Goal: Task Accomplishment & Management: Complete application form

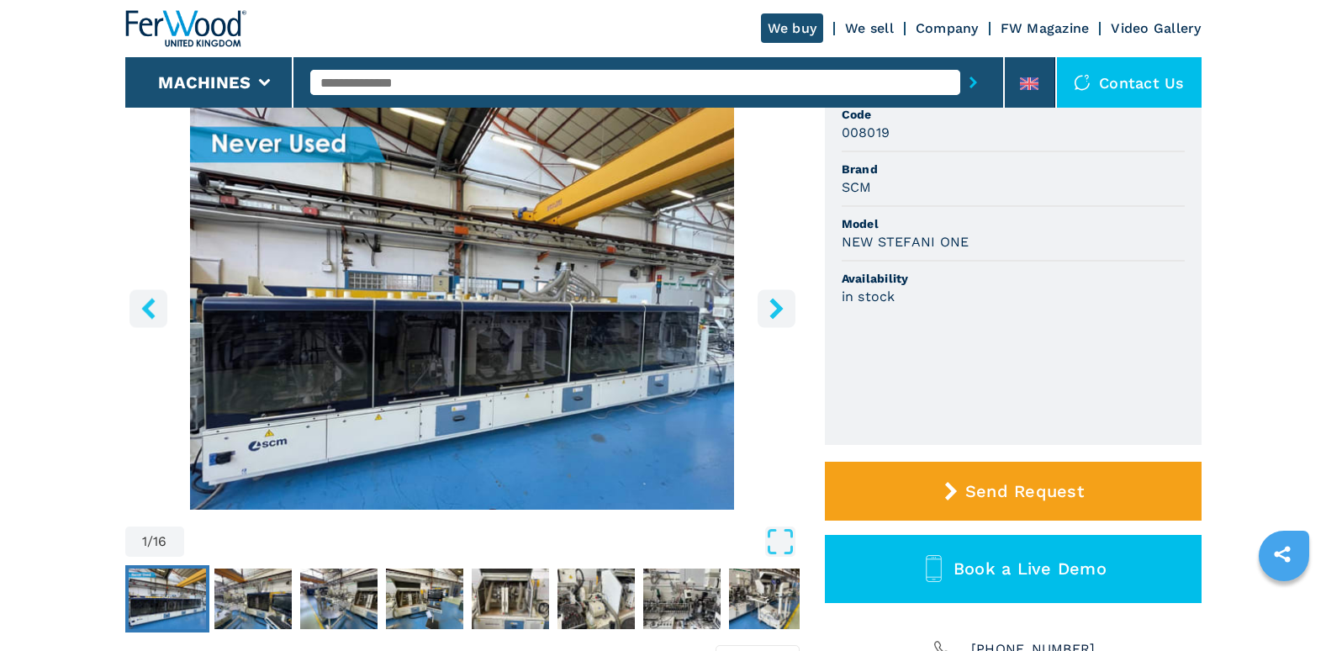
scroll to position [168, 0]
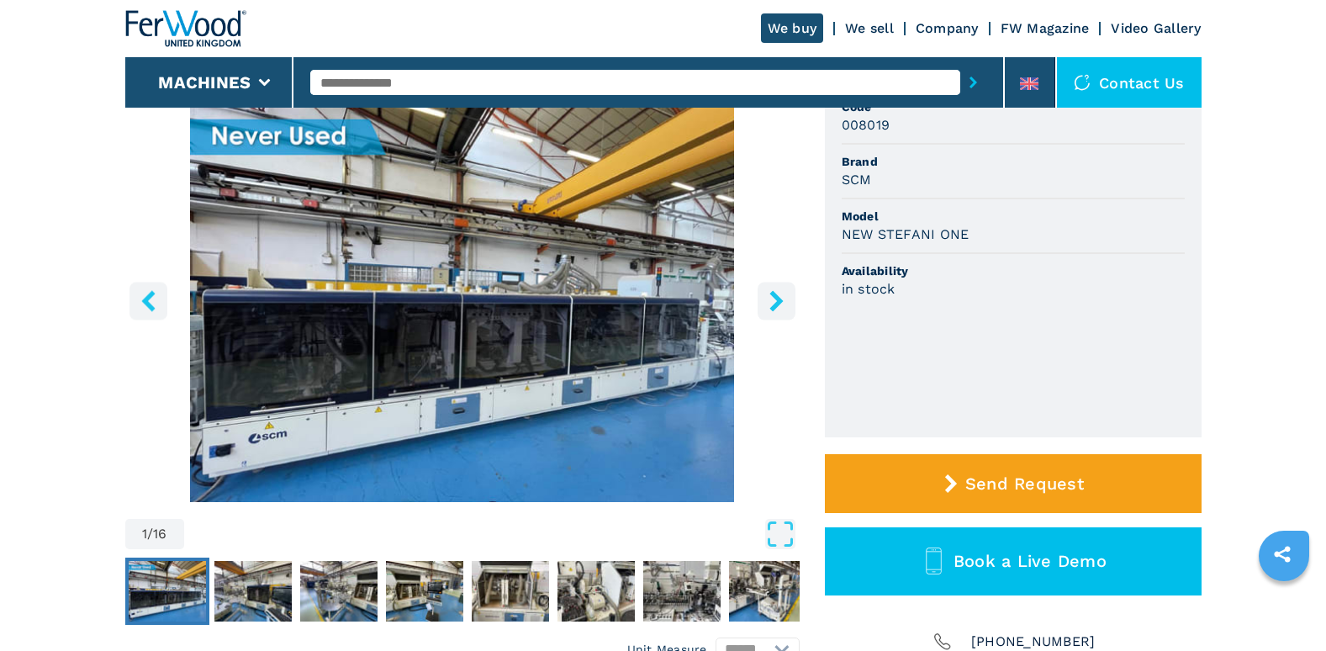
click at [779, 307] on icon "right-button" at bounding box center [776, 300] width 21 height 21
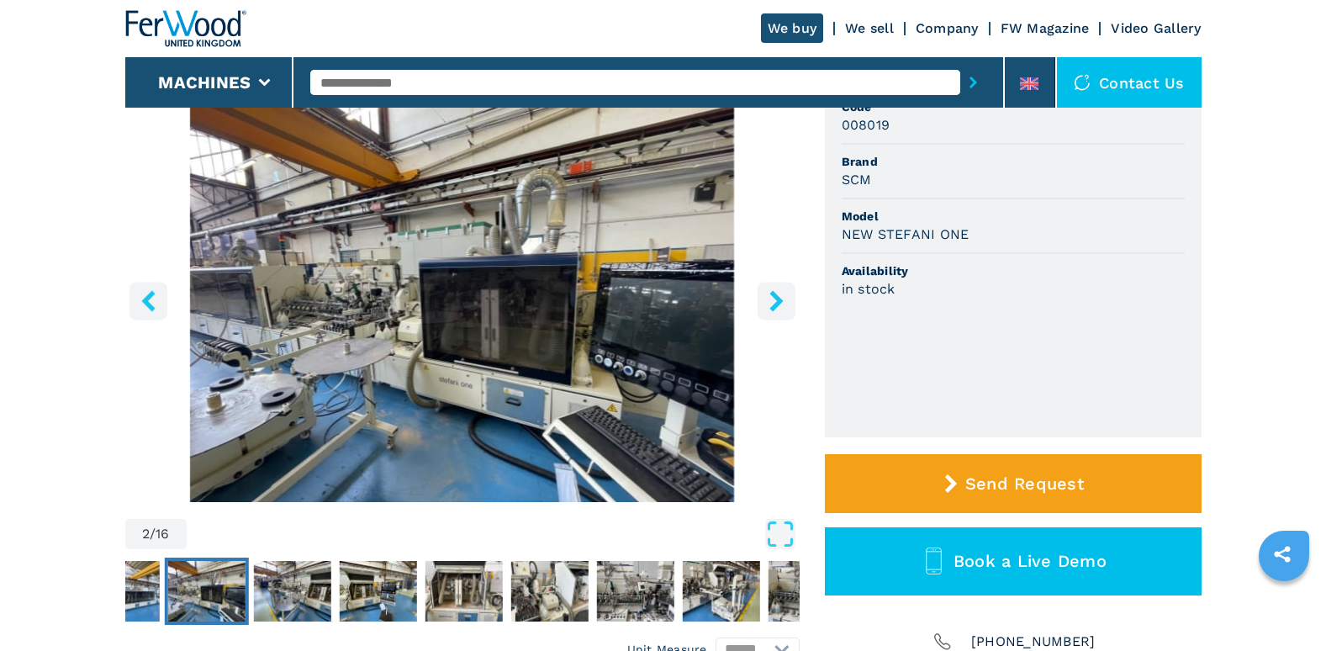
click at [779, 307] on icon "right-button" at bounding box center [776, 300] width 21 height 21
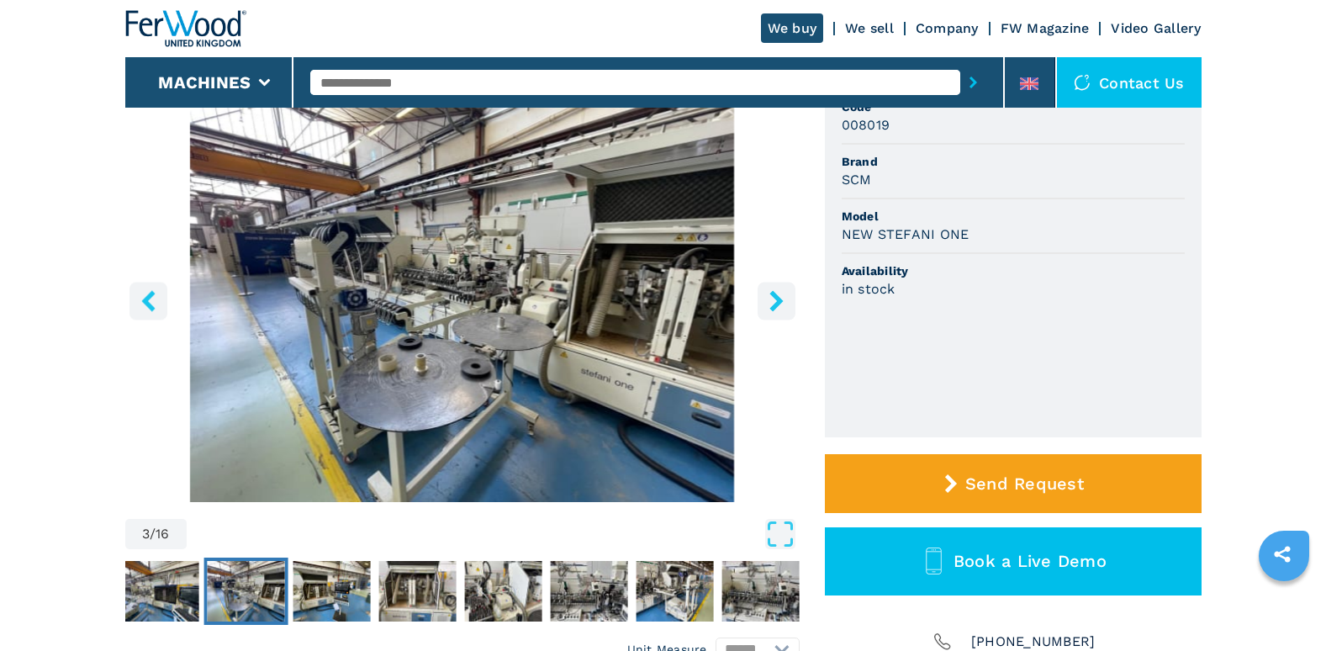
click at [152, 303] on icon "left-button" at bounding box center [148, 300] width 21 height 21
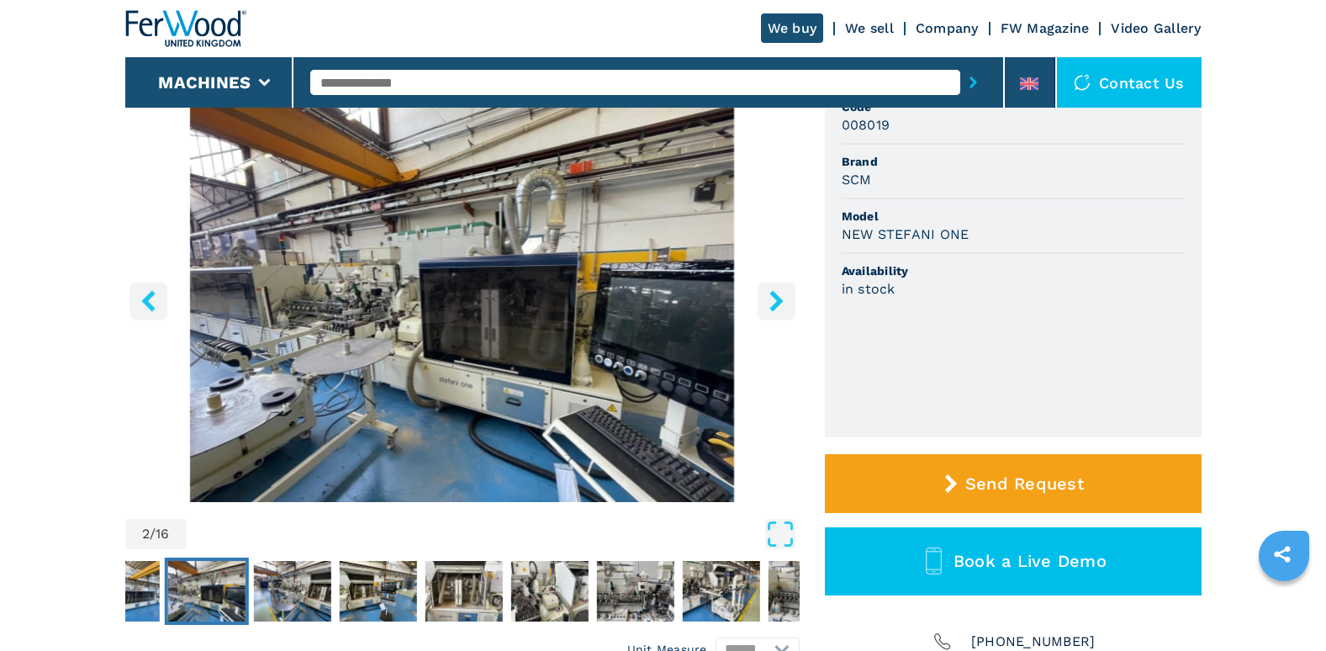
click at [153, 303] on icon "left-button" at bounding box center [148, 300] width 21 height 21
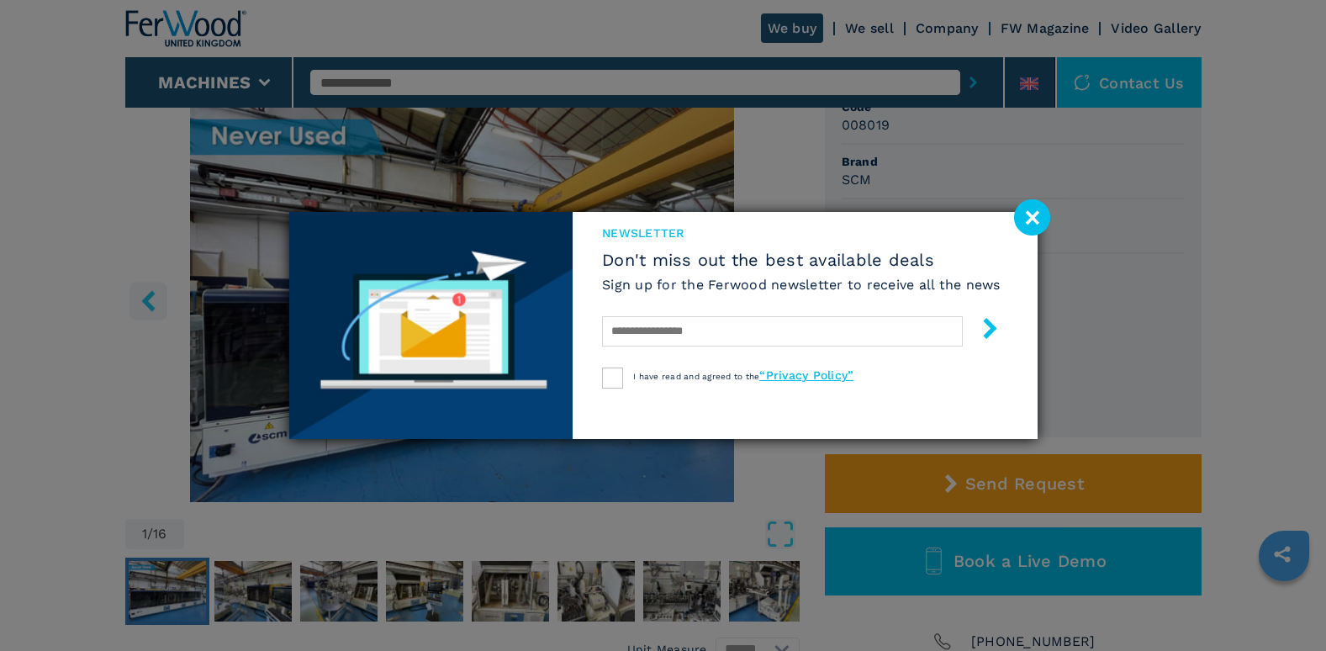
click at [1042, 218] on image at bounding box center [1032, 217] width 36 height 36
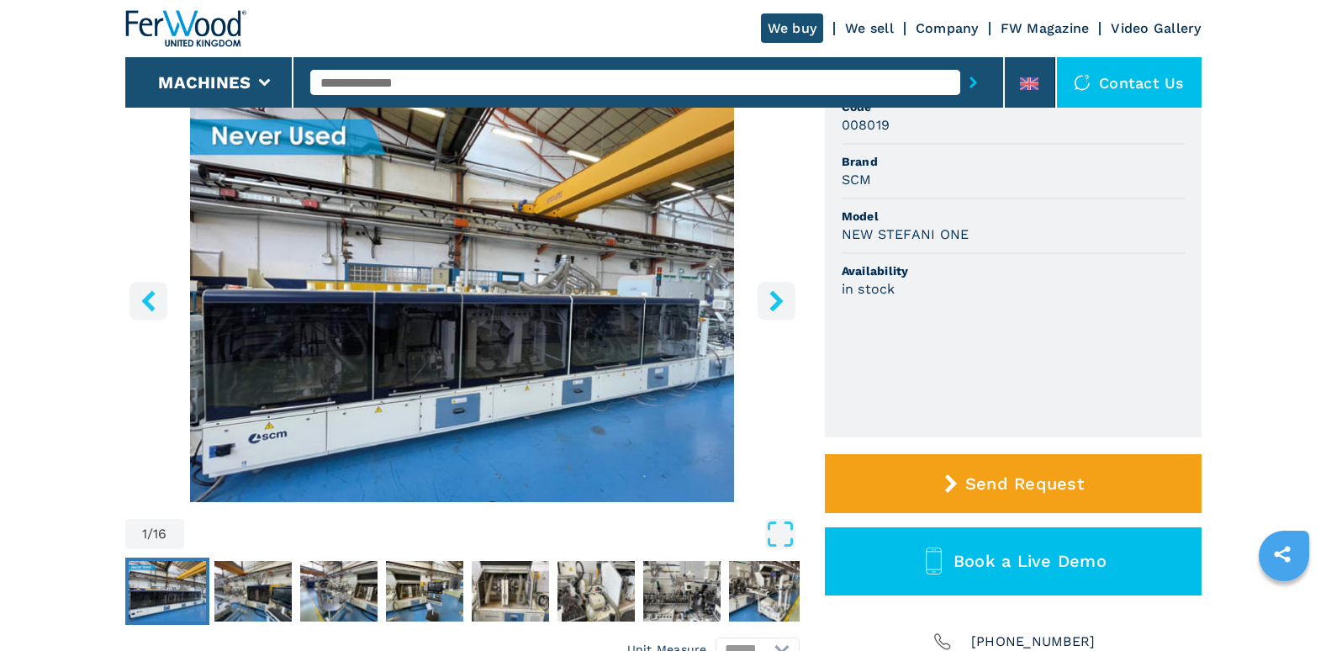
click at [774, 304] on icon "right-button" at bounding box center [775, 300] width 13 height 21
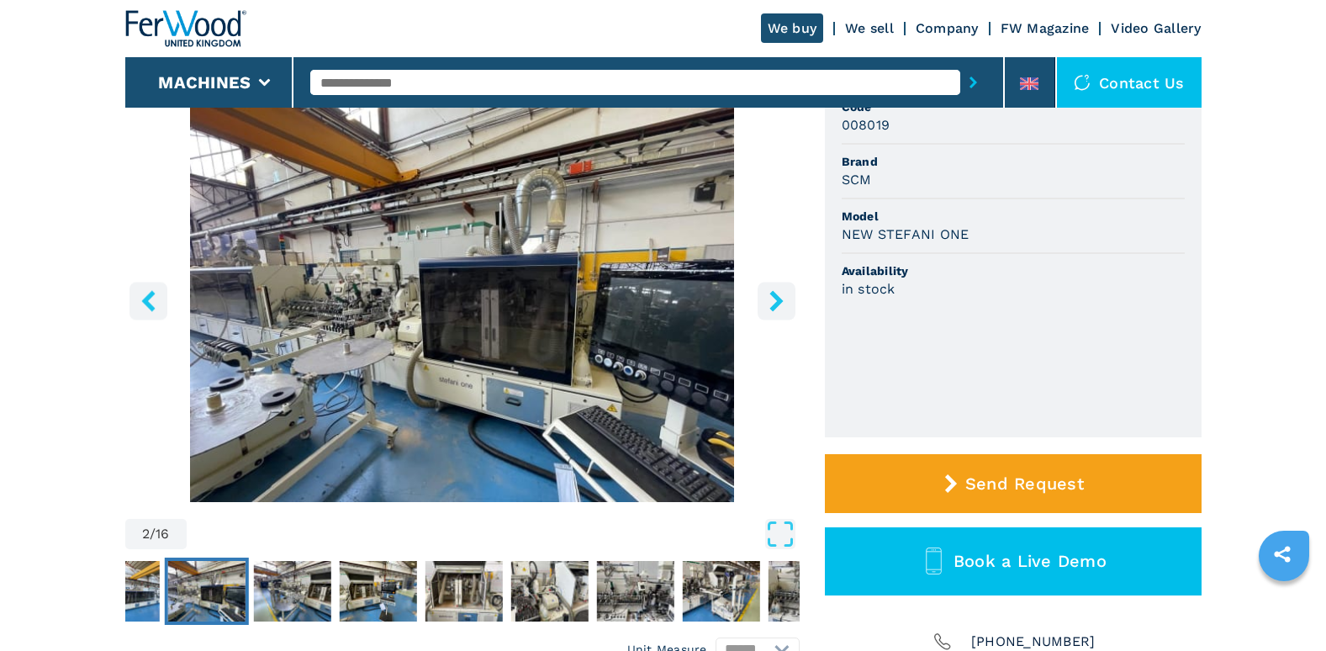
click at [774, 304] on icon "right-button" at bounding box center [775, 300] width 13 height 21
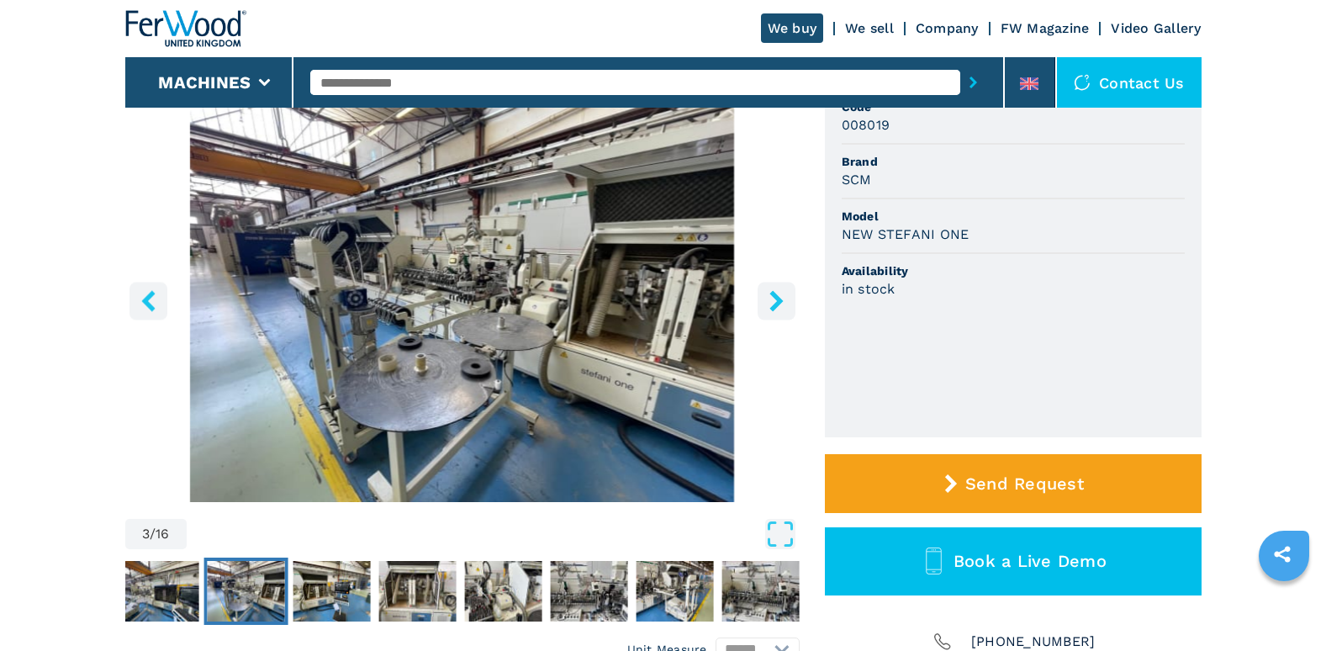
click at [775, 304] on icon "right-button" at bounding box center [775, 300] width 13 height 21
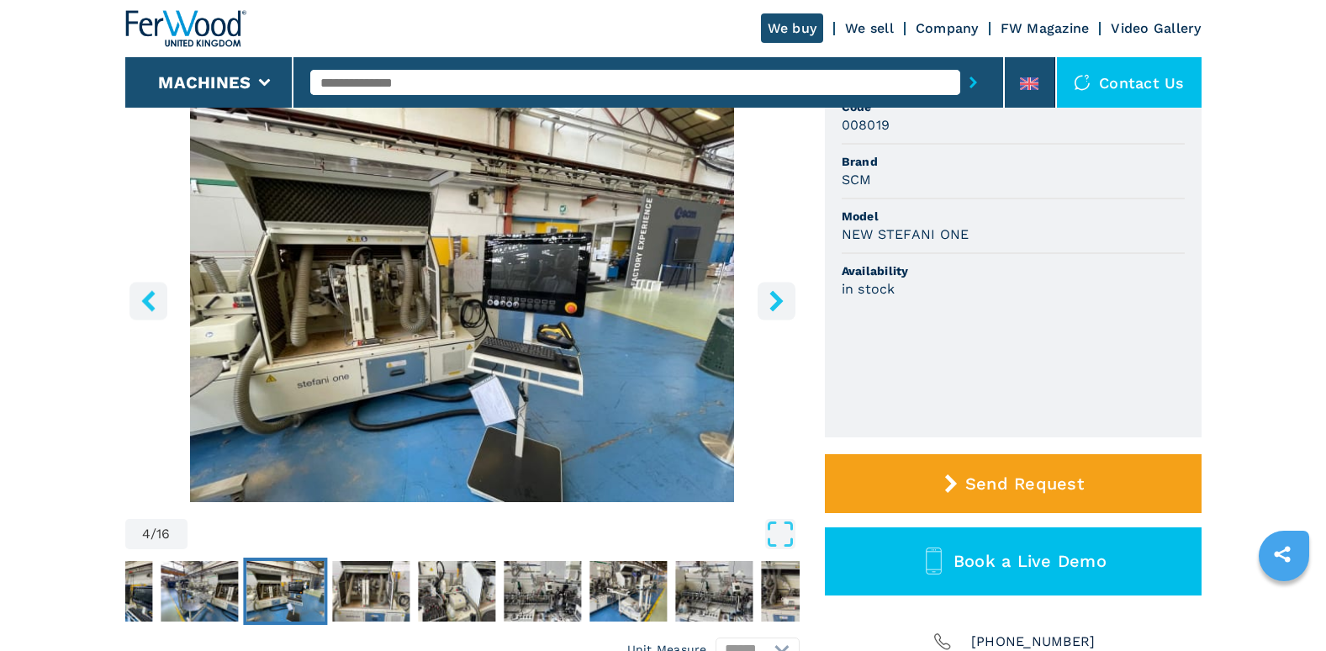
click at [775, 304] on icon "right-button" at bounding box center [775, 300] width 13 height 21
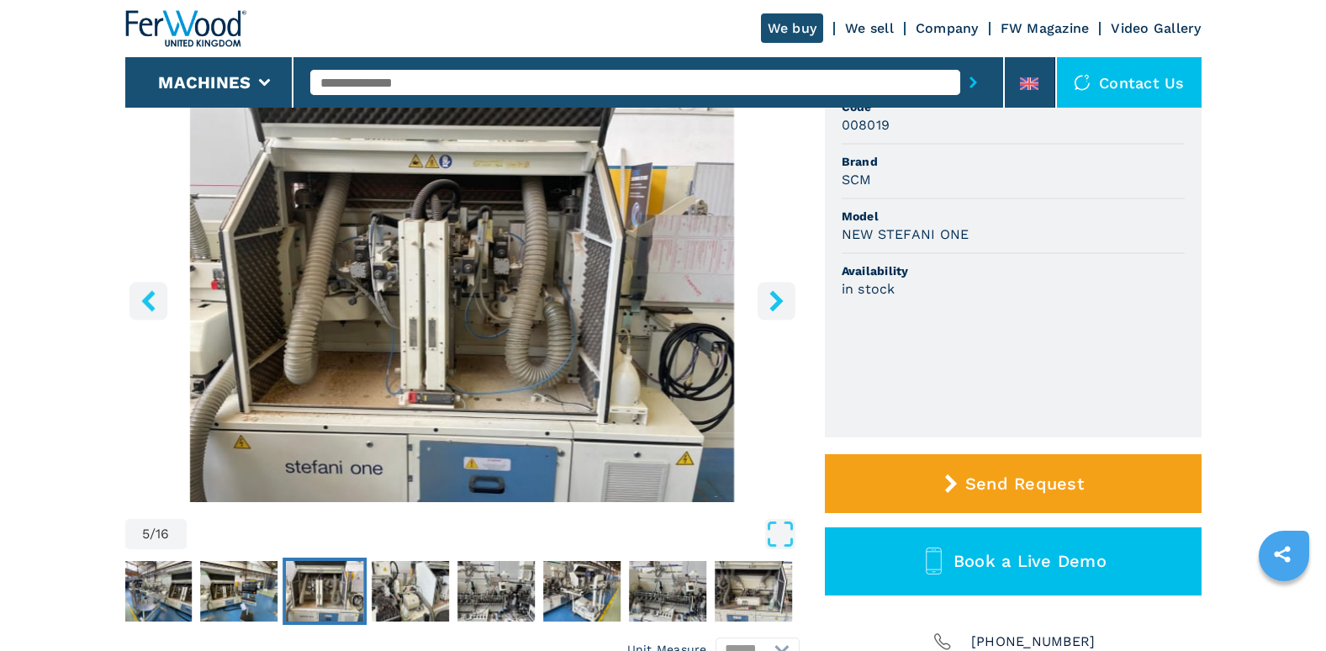
click at [775, 304] on icon "right-button" at bounding box center [775, 300] width 13 height 21
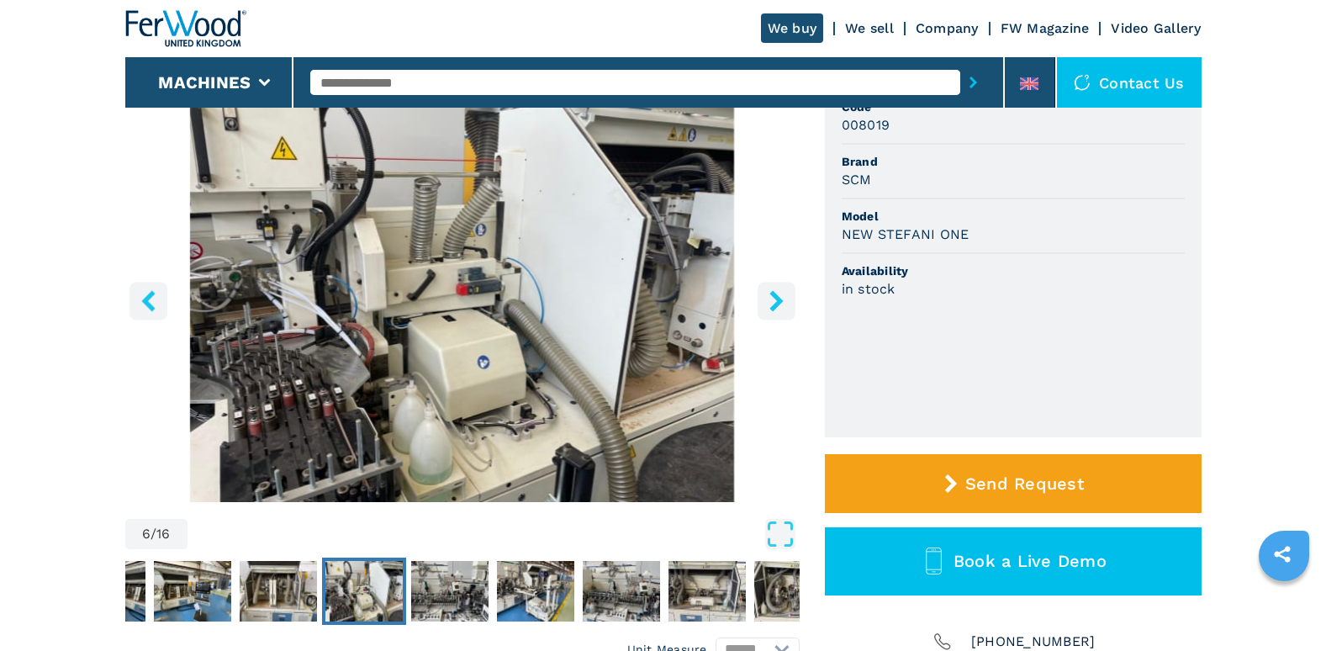
click at [775, 304] on icon "right-button" at bounding box center [775, 300] width 13 height 21
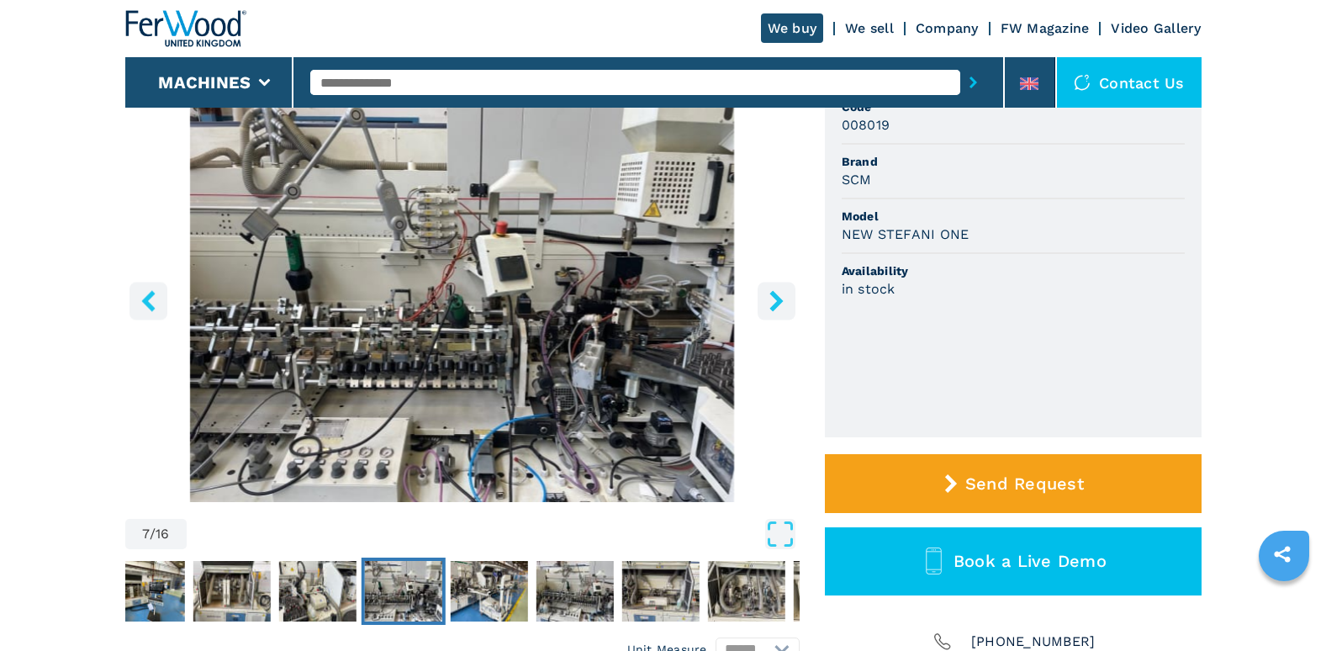
click at [775, 304] on icon "right-button" at bounding box center [775, 300] width 13 height 21
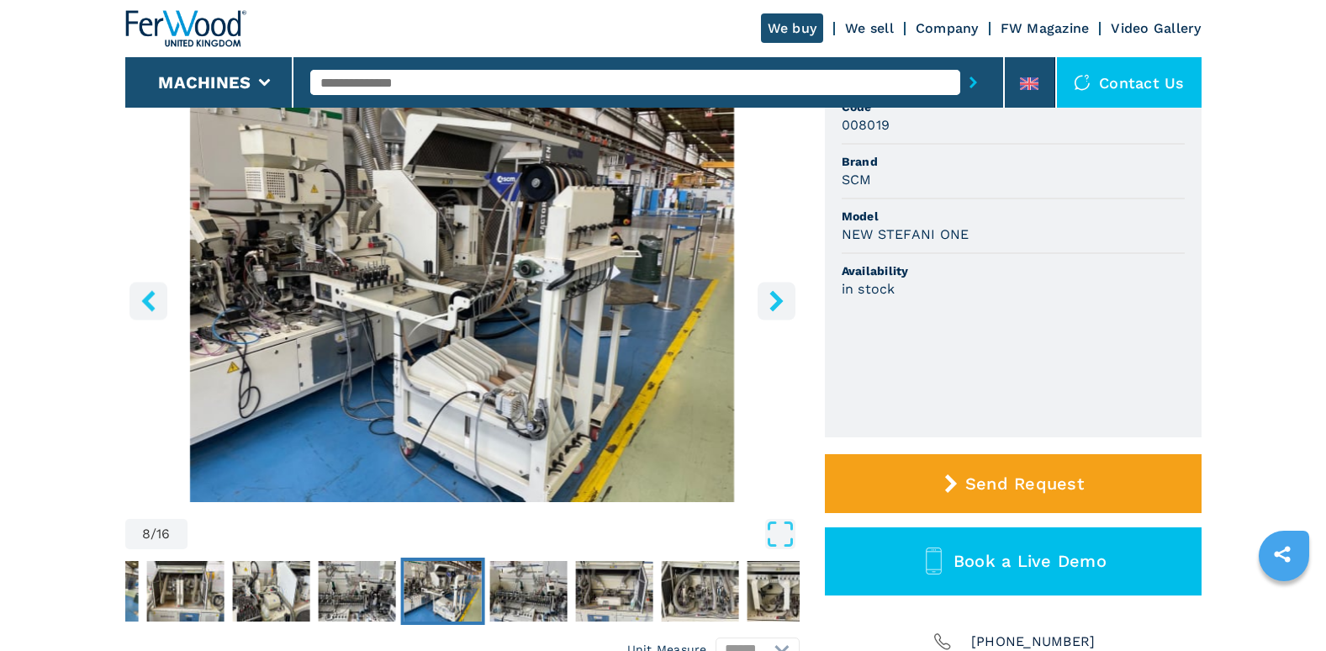
click at [775, 304] on icon "right-button" at bounding box center [775, 300] width 13 height 21
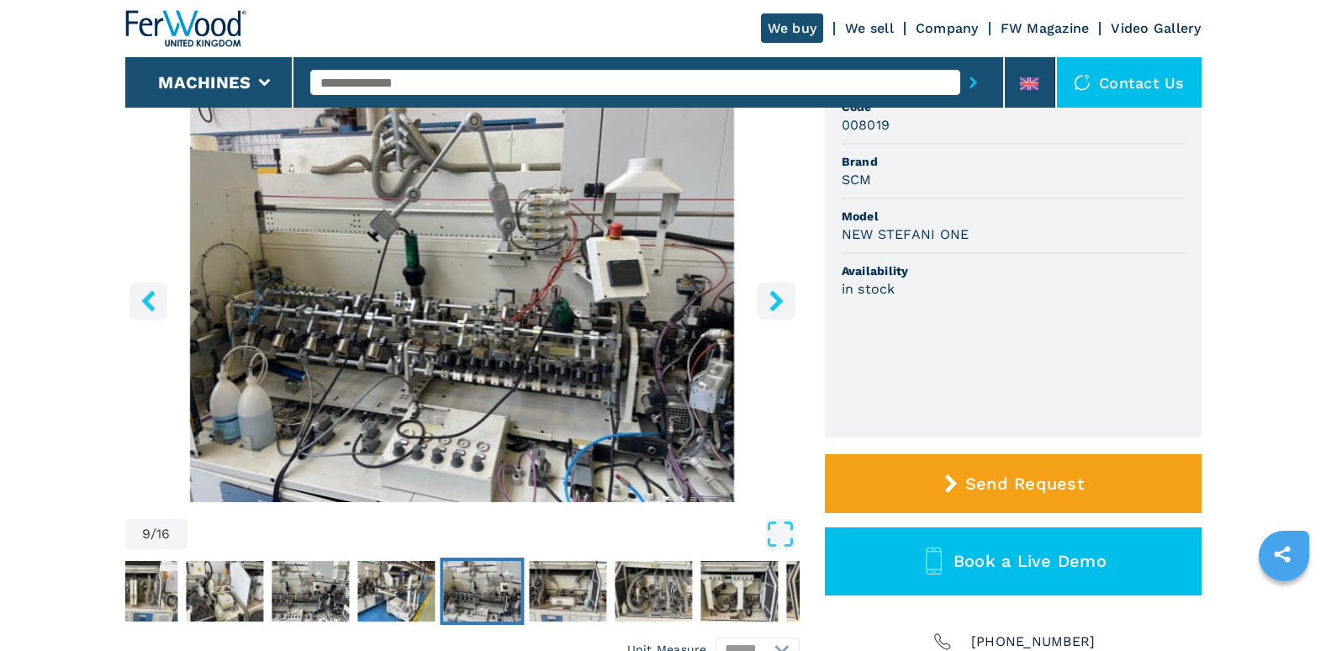
click at [775, 304] on icon "right-button" at bounding box center [775, 300] width 13 height 21
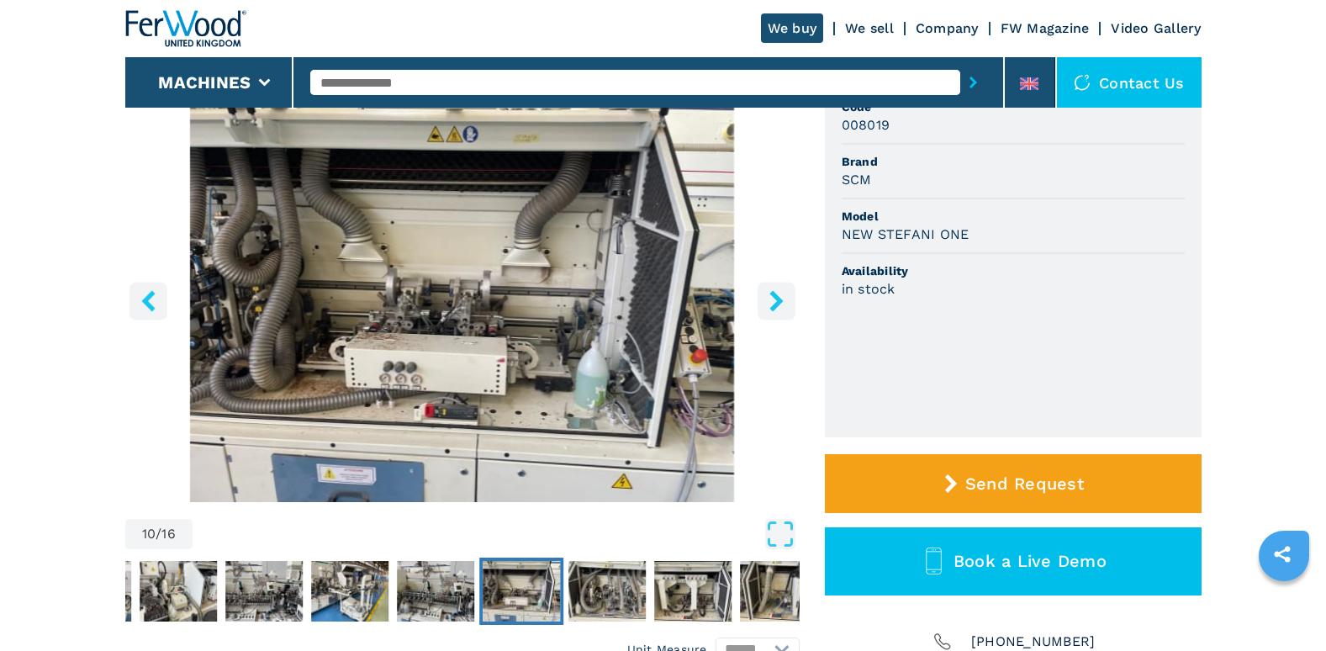
click at [775, 304] on icon "right-button" at bounding box center [775, 300] width 13 height 21
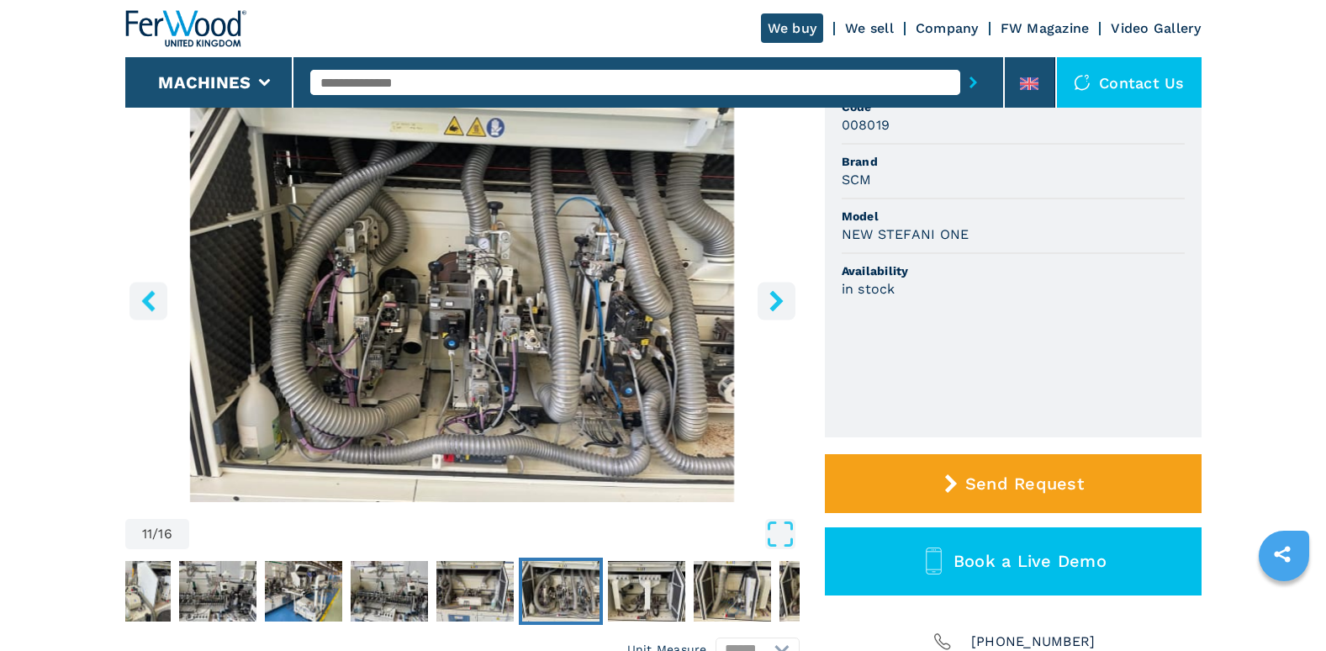
click at [775, 304] on icon "right-button" at bounding box center [775, 300] width 13 height 21
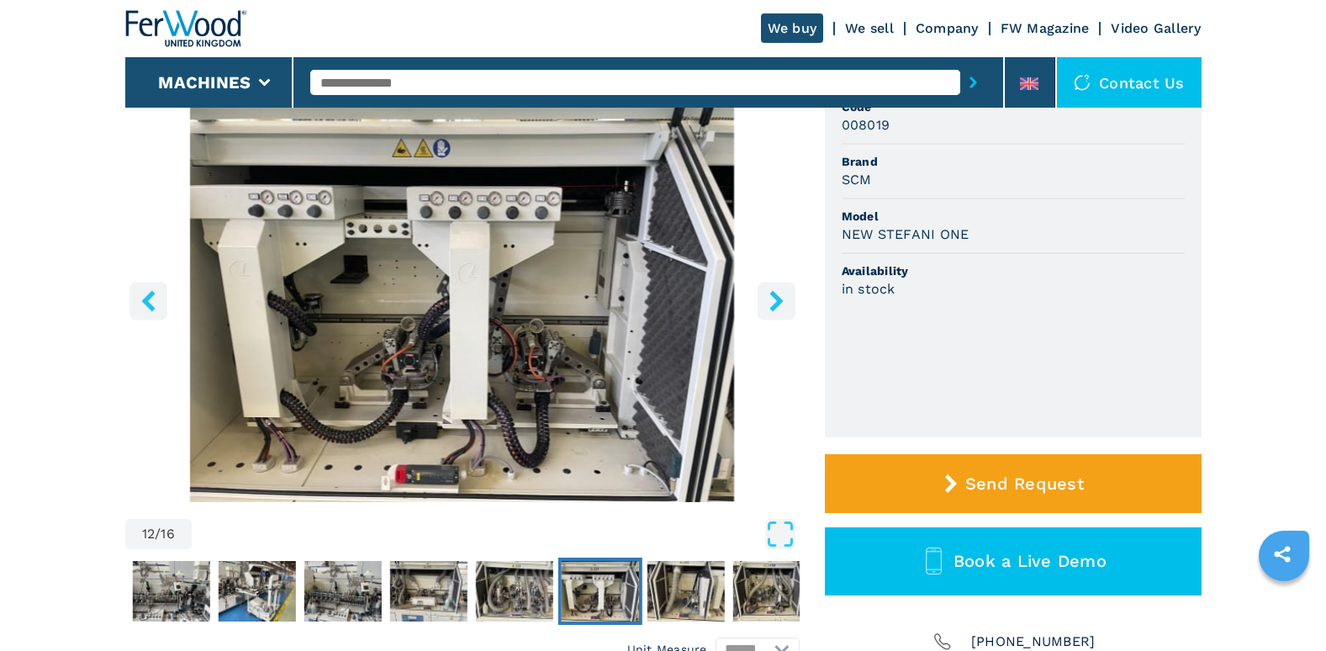
click at [775, 304] on icon "right-button" at bounding box center [775, 300] width 13 height 21
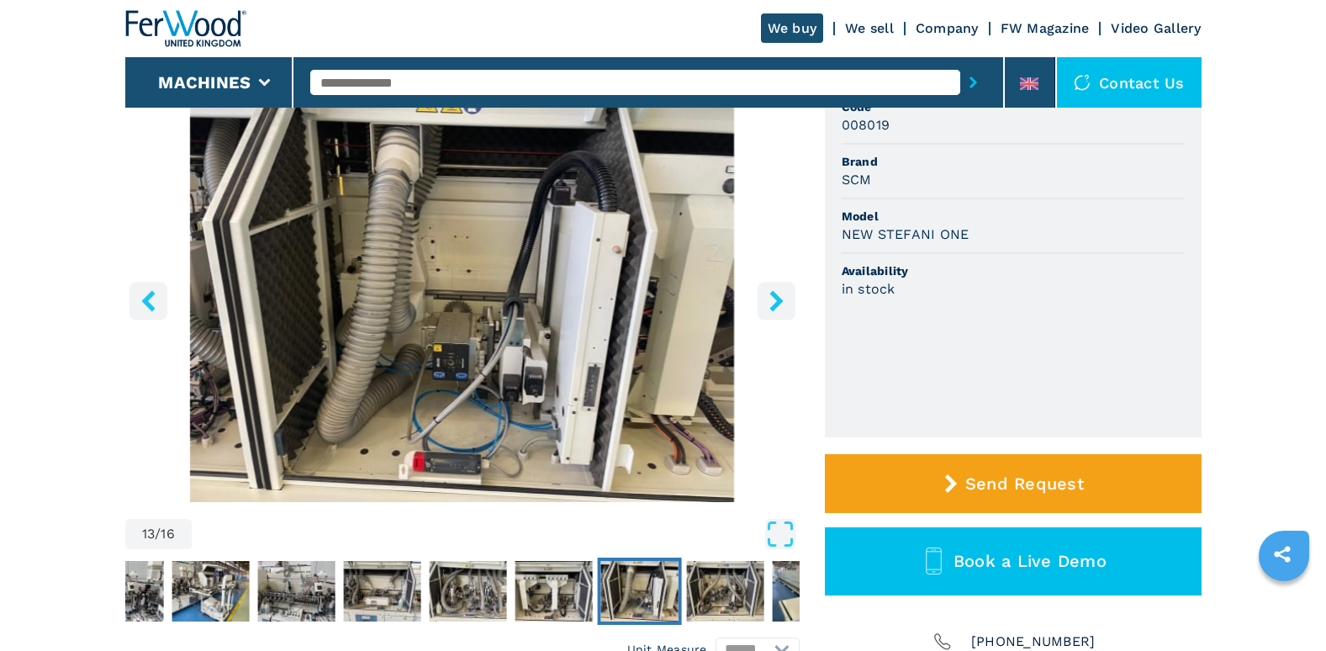
click at [775, 304] on icon "right-button" at bounding box center [775, 300] width 13 height 21
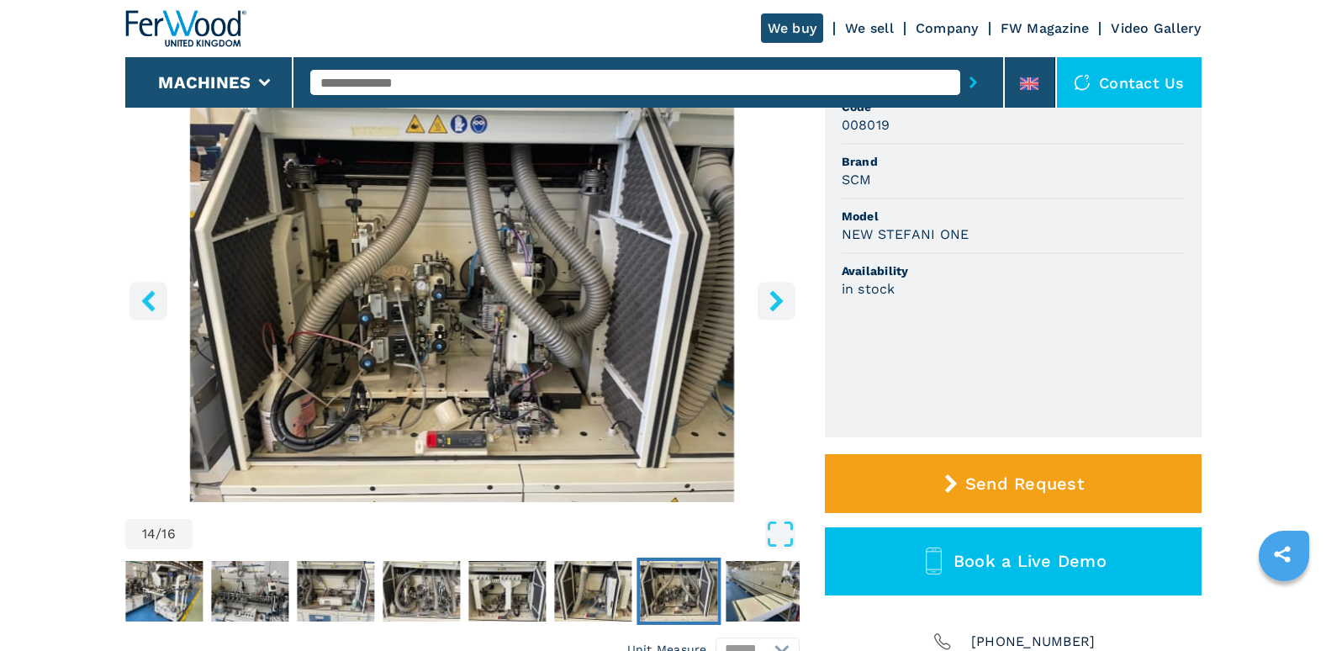
click at [775, 304] on icon "right-button" at bounding box center [775, 300] width 13 height 21
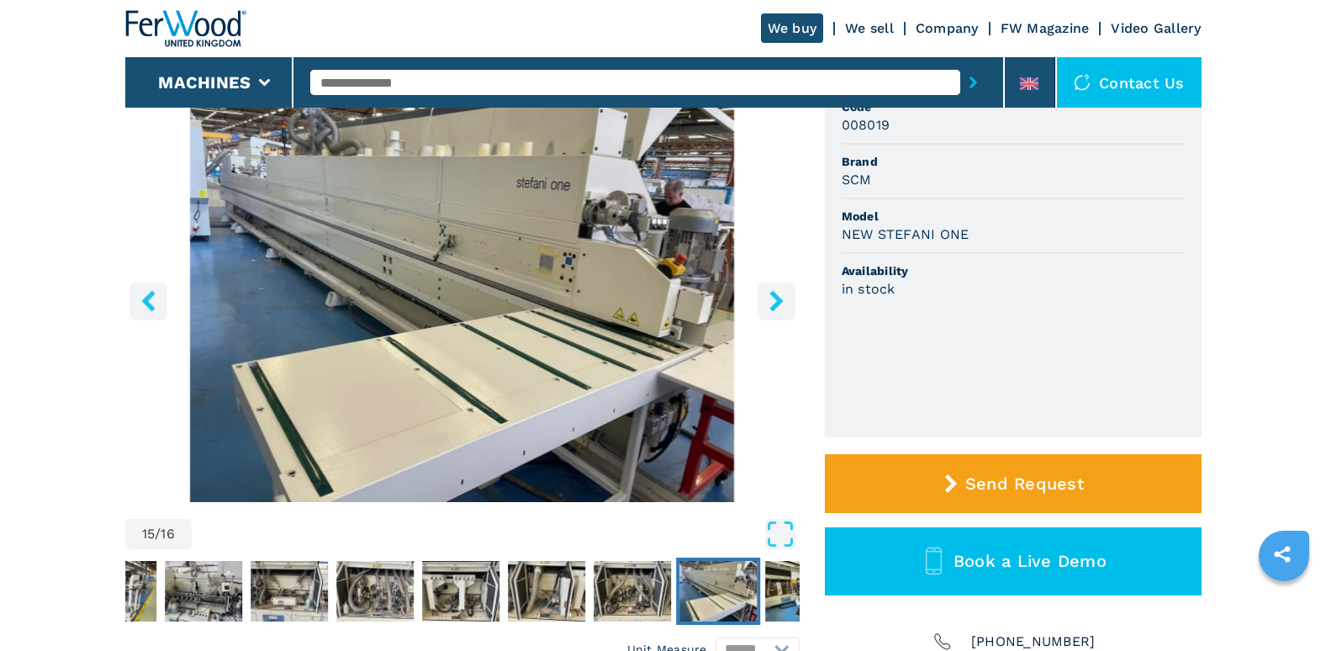
click at [775, 304] on icon "right-button" at bounding box center [775, 300] width 13 height 21
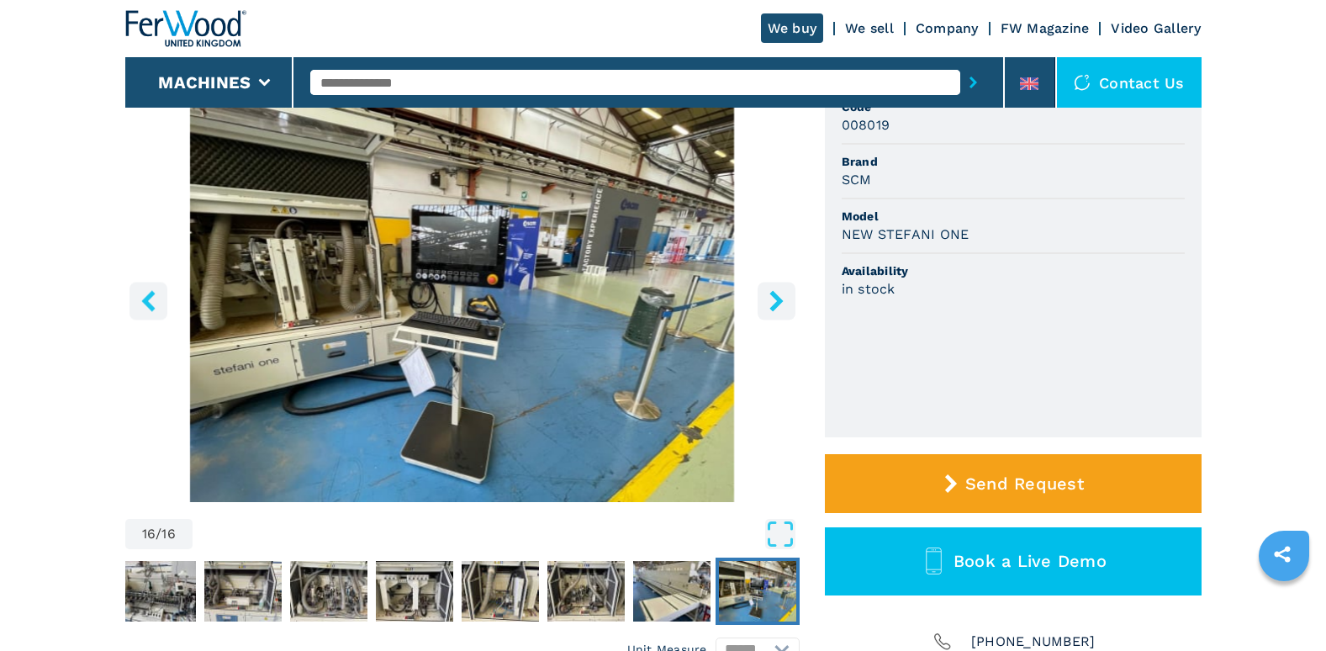
click at [775, 304] on icon "right-button" at bounding box center [775, 300] width 13 height 21
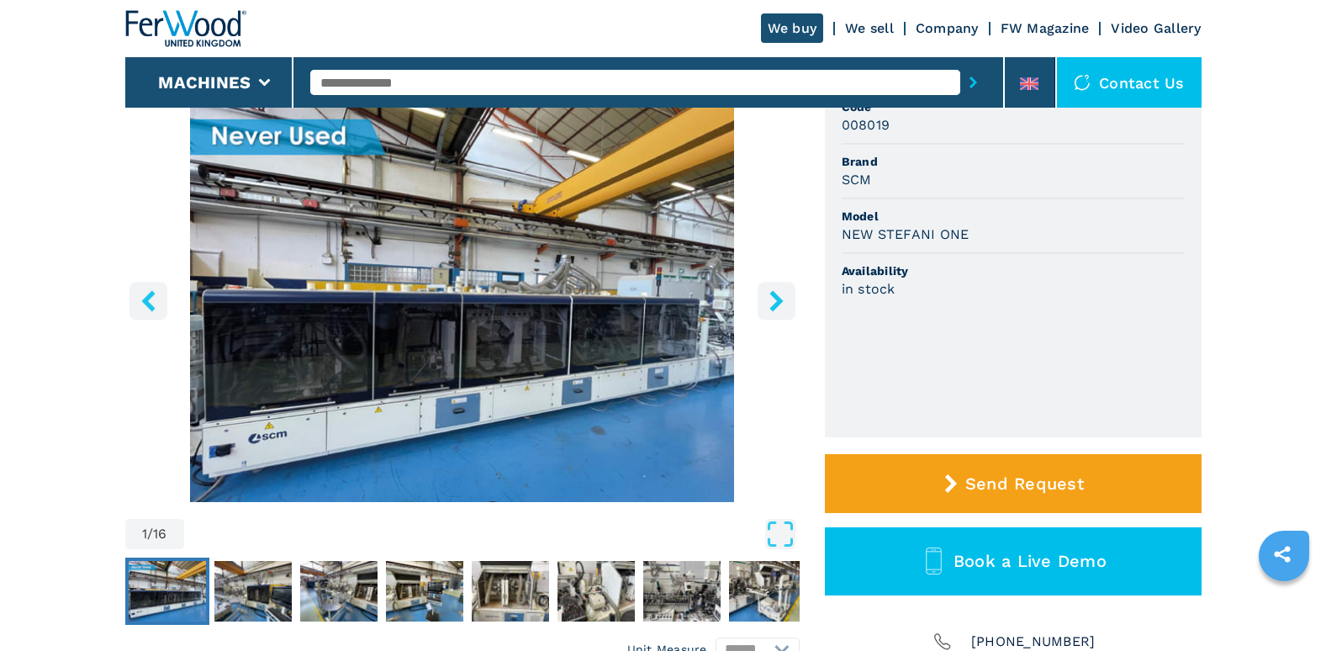
click at [775, 304] on icon "right-button" at bounding box center [775, 300] width 13 height 21
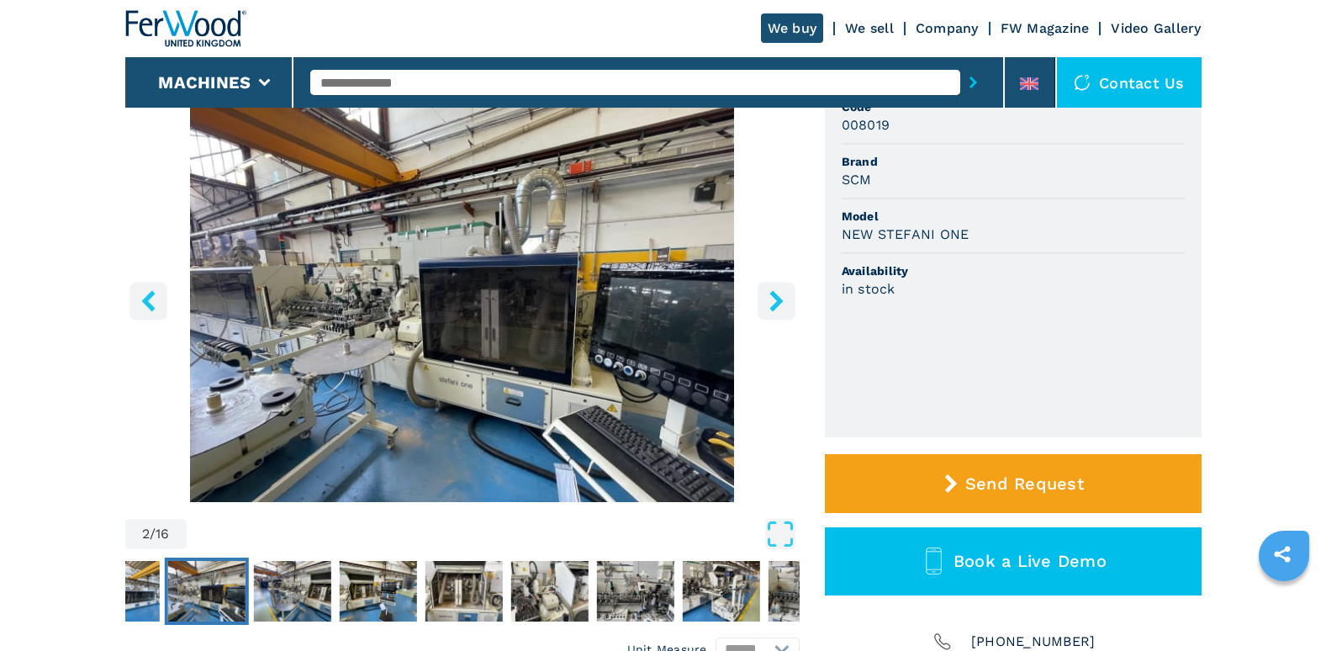
click at [775, 304] on icon "right-button" at bounding box center [775, 300] width 13 height 21
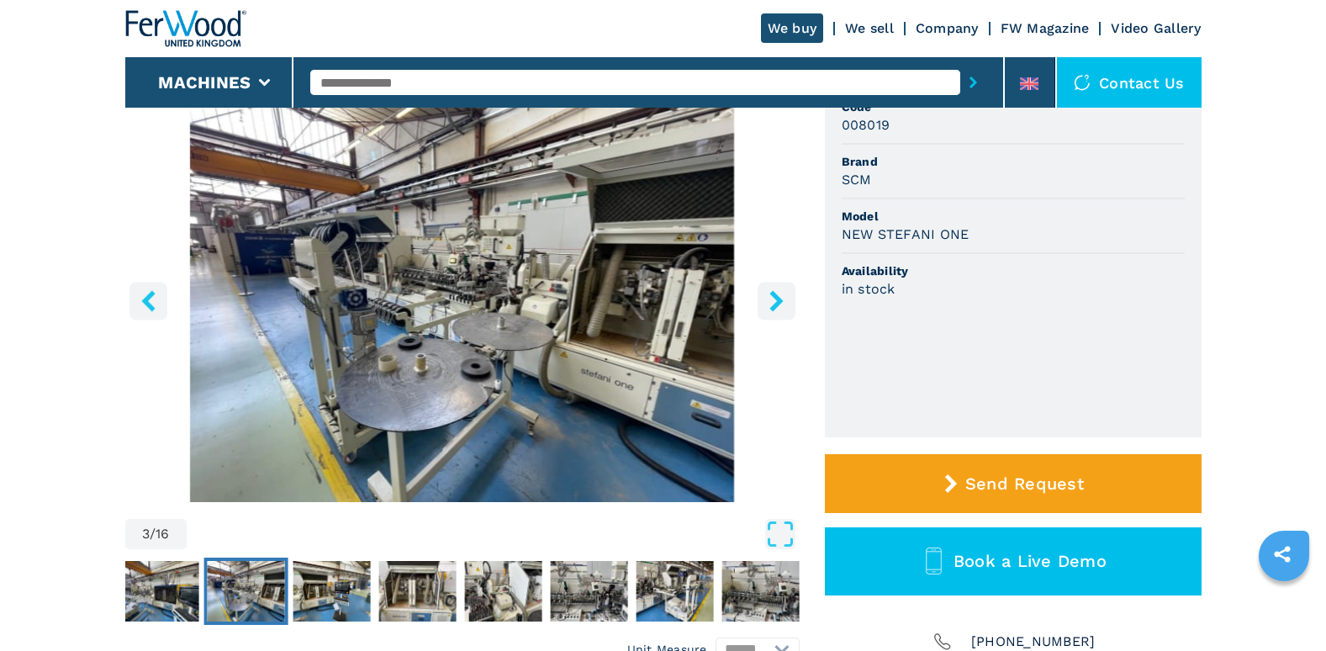
click at [775, 304] on icon "right-button" at bounding box center [775, 300] width 13 height 21
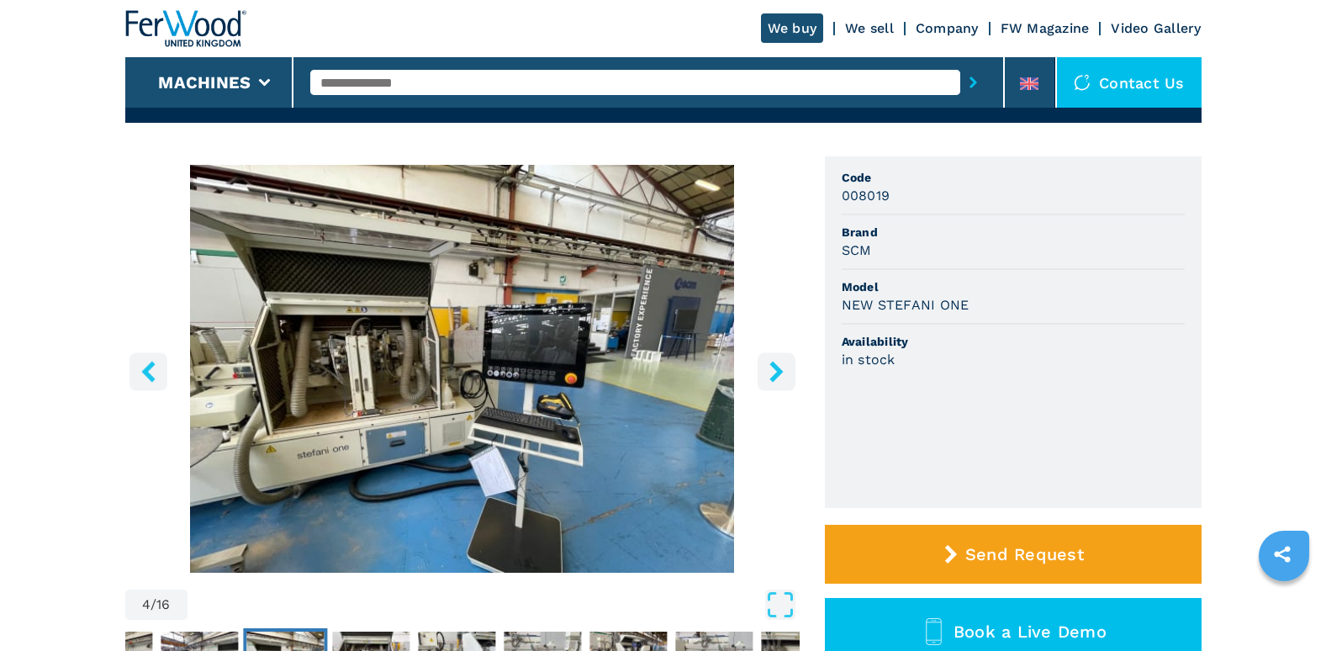
scroll to position [0, 0]
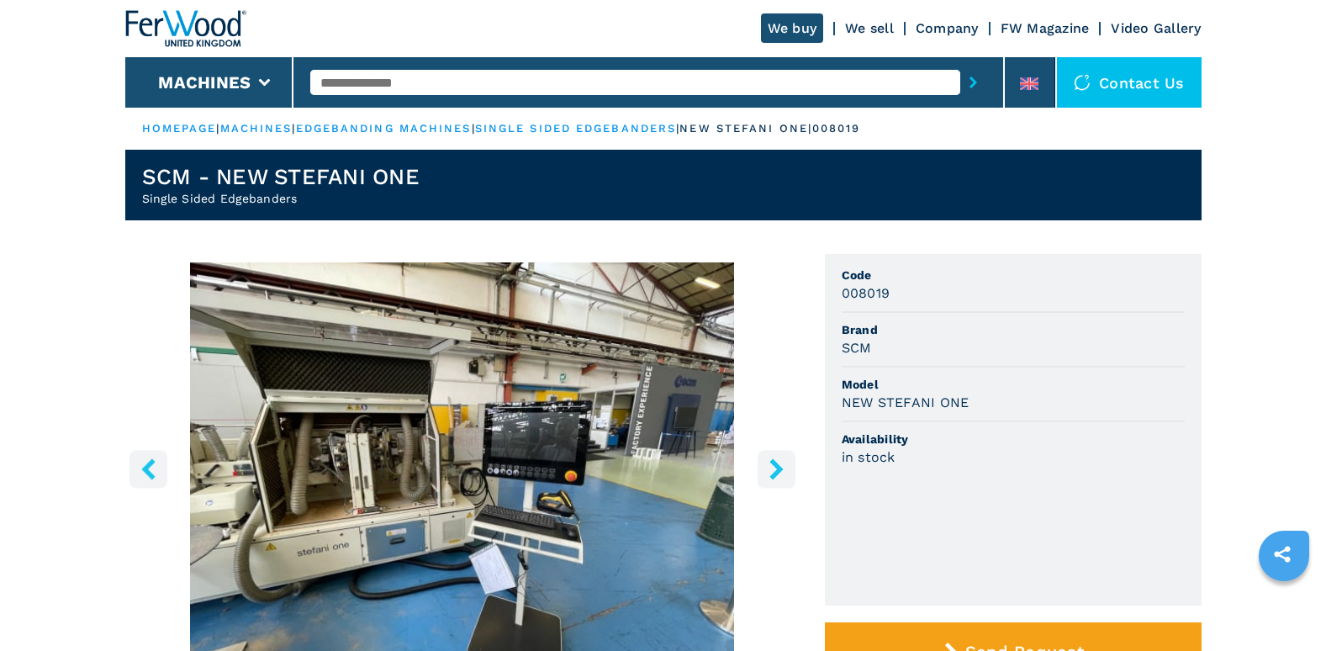
click at [351, 78] on input "text" at bounding box center [635, 82] width 650 height 25
type input "**********"
click at [960, 63] on button "submit-button" at bounding box center [973, 82] width 26 height 39
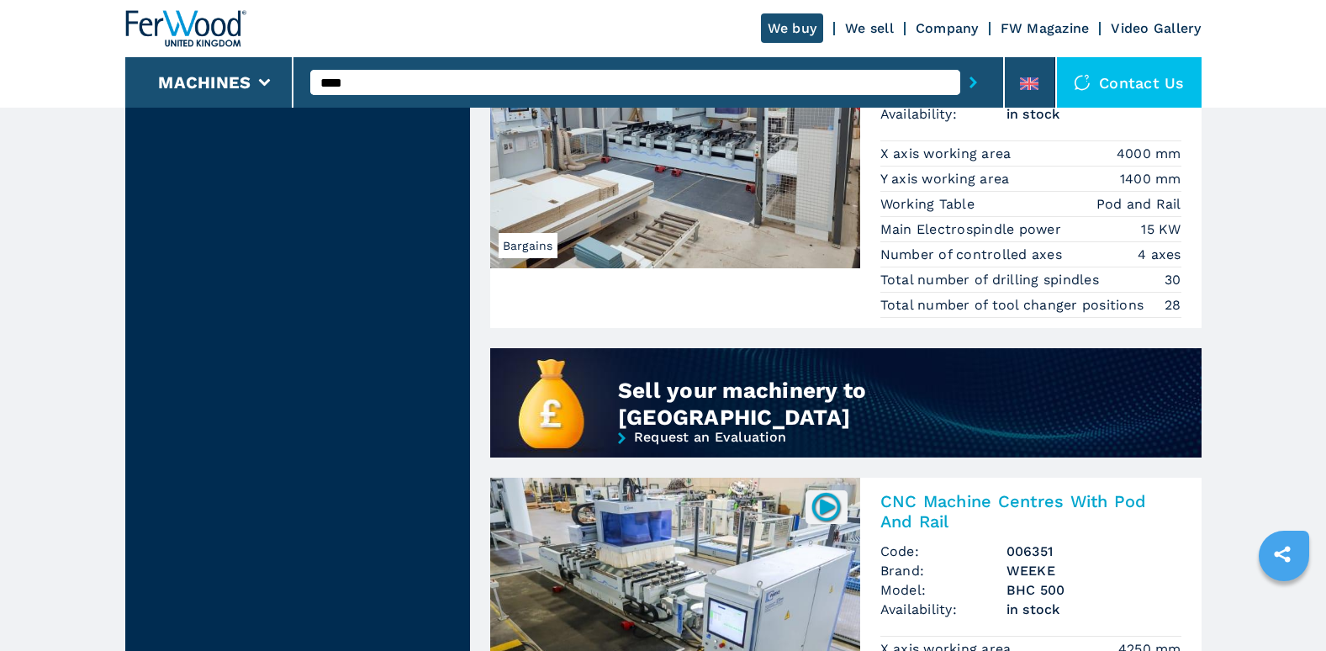
scroll to position [1054, 0]
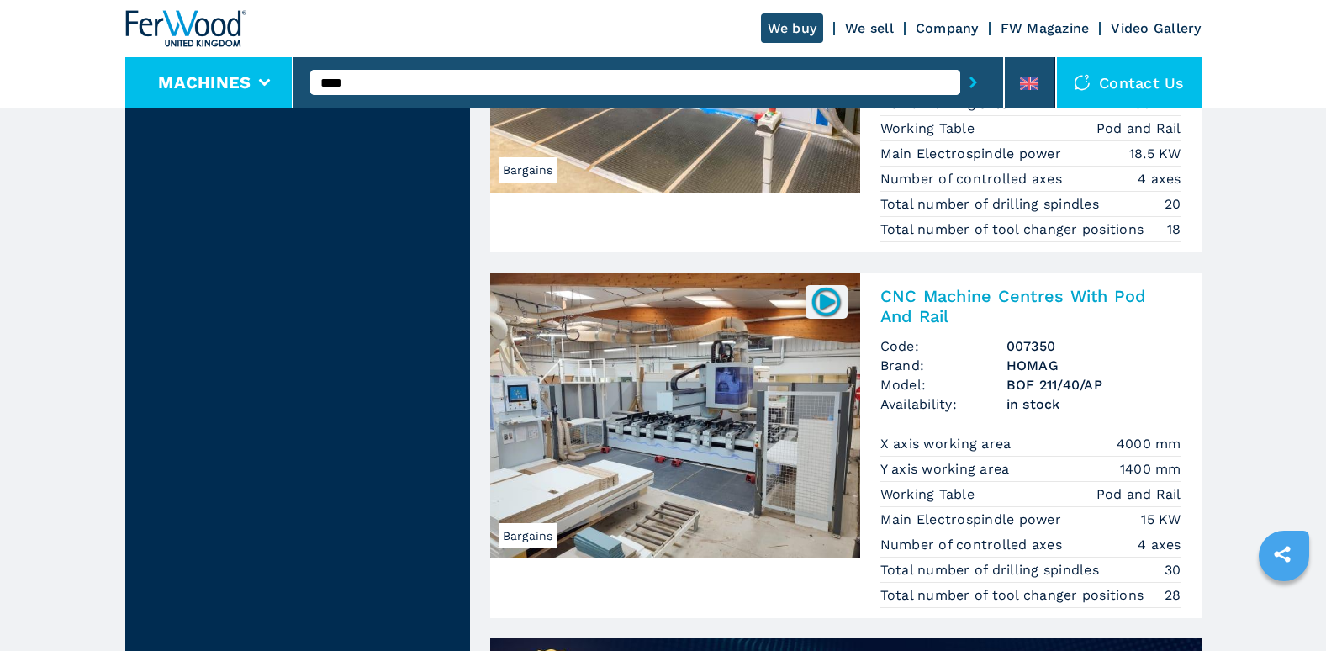
drag, startPoint x: 289, startPoint y: 72, endPoint x: 127, endPoint y: 84, distance: 162.7
click at [127, 84] on div "We buy We sell Company FW Magazine Video Gallery Machines *** Contact us" at bounding box center [663, 54] width 1076 height 108
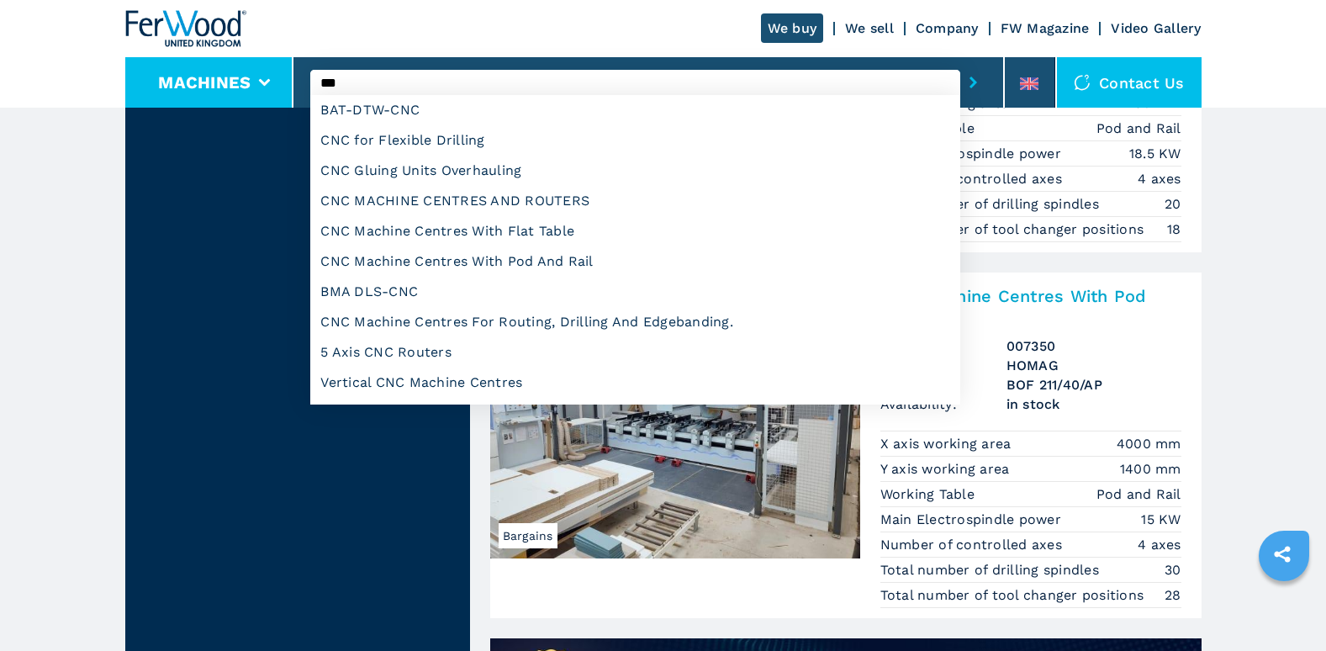
type input "***"
click at [960, 63] on button "submit-button" at bounding box center [973, 82] width 26 height 39
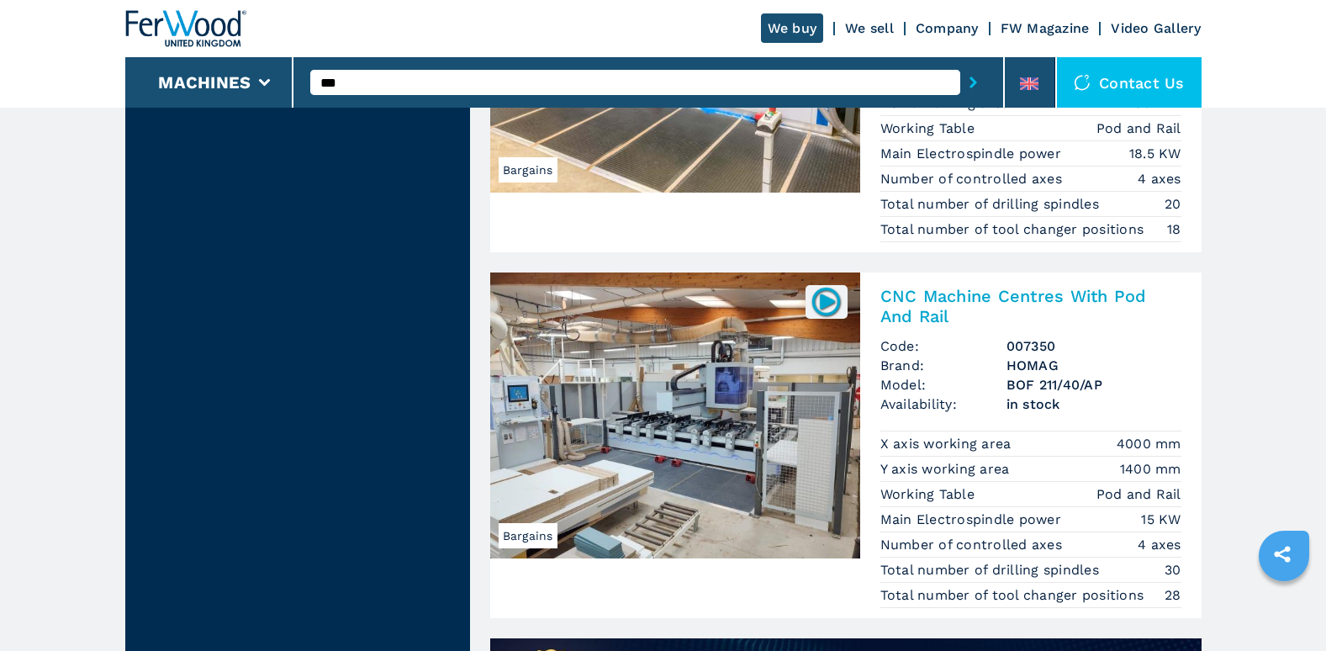
click at [970, 85] on icon "submit-button" at bounding box center [973, 83] width 8 height 12
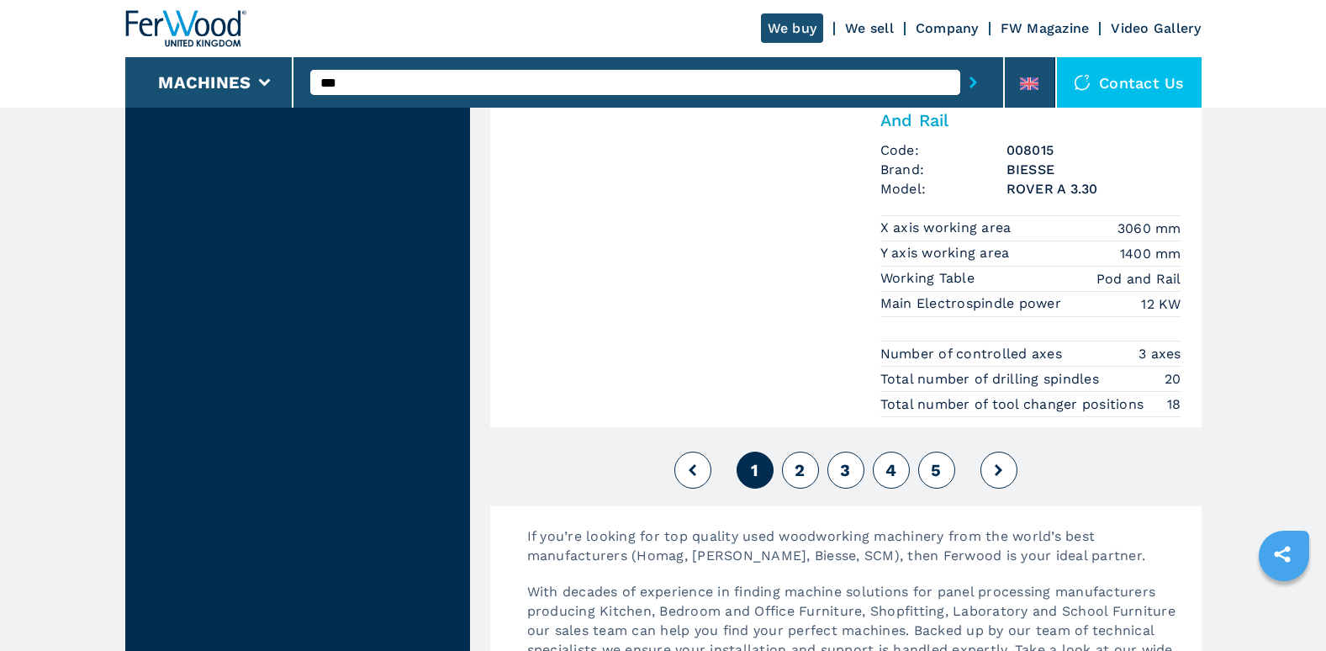
scroll to position [4204, 0]
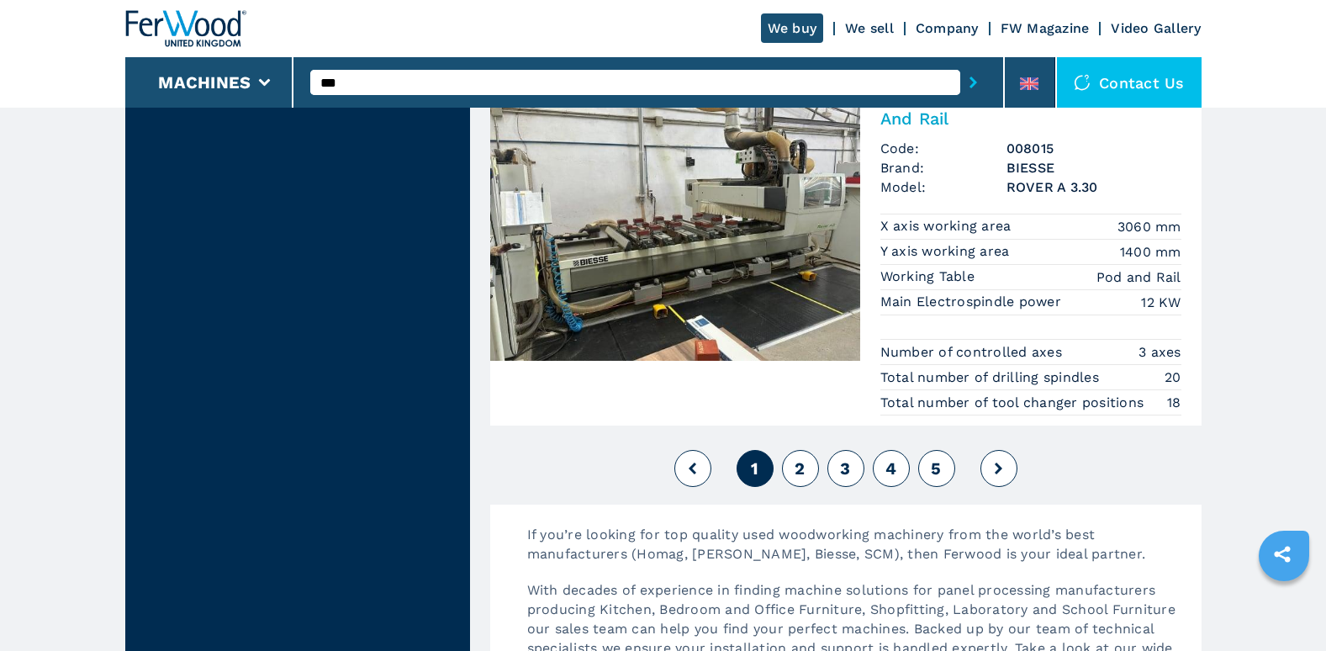
click at [797, 472] on span "2" at bounding box center [800, 468] width 10 height 20
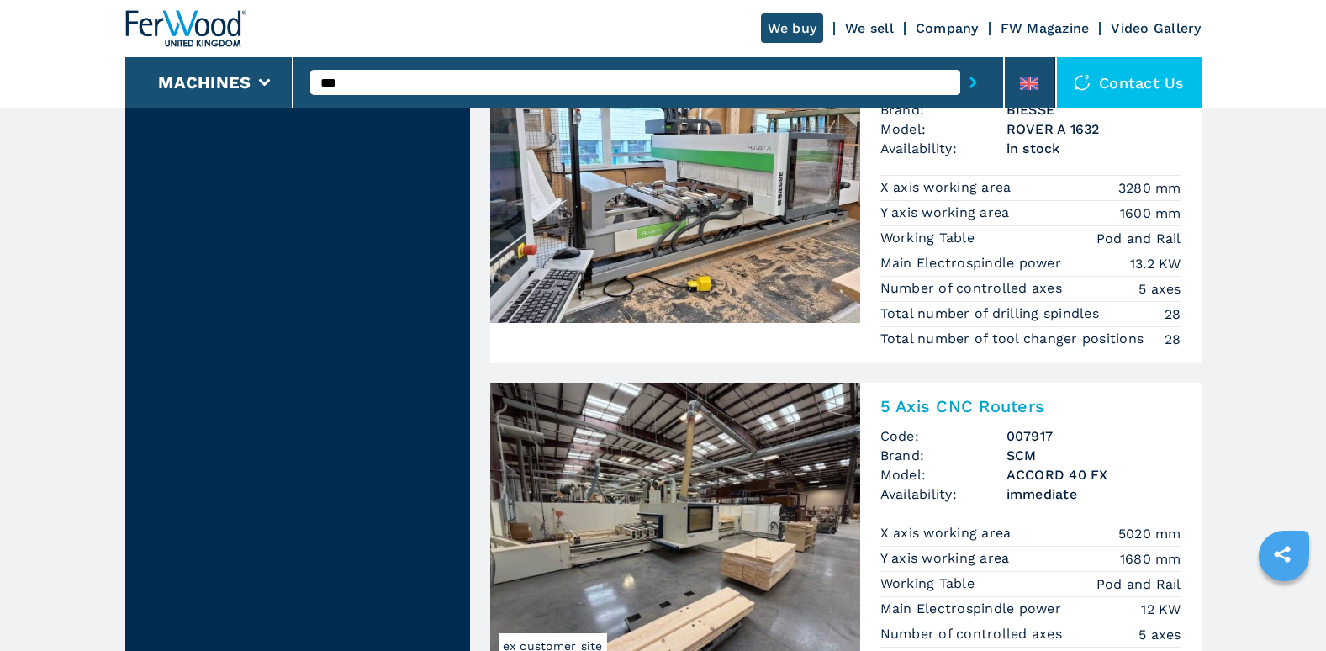
scroll to position [4036, 0]
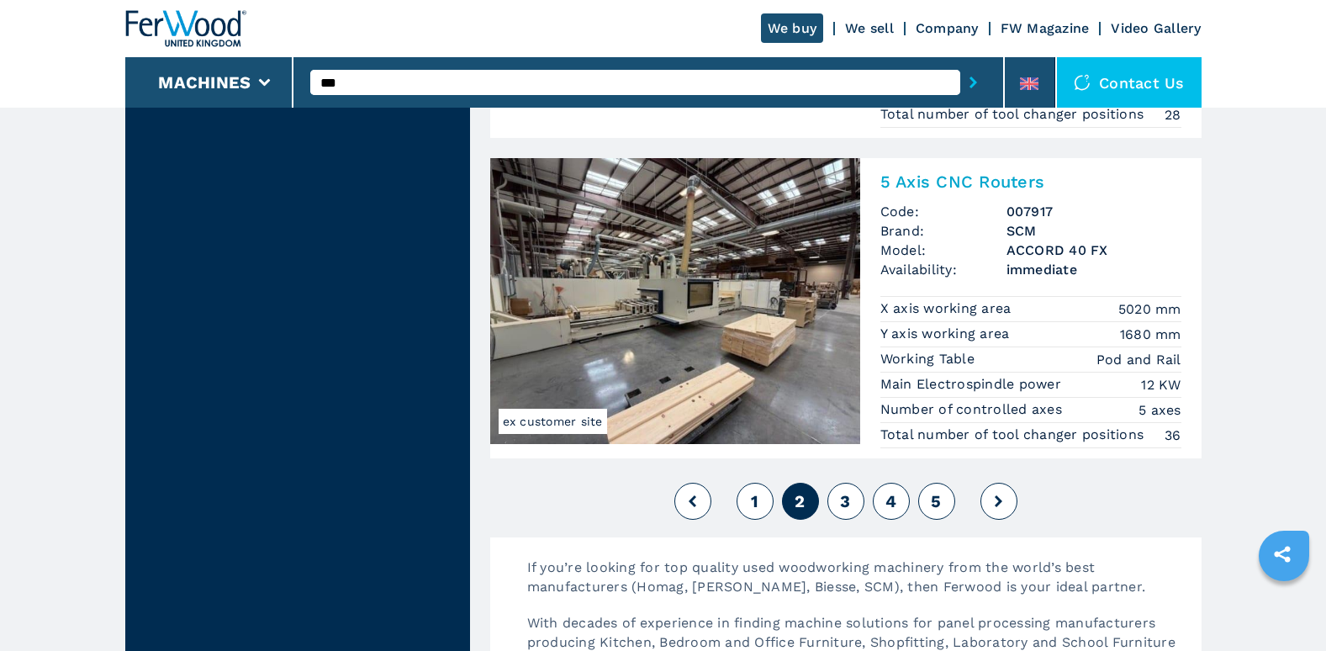
click at [851, 494] on button "3" at bounding box center [845, 501] width 37 height 37
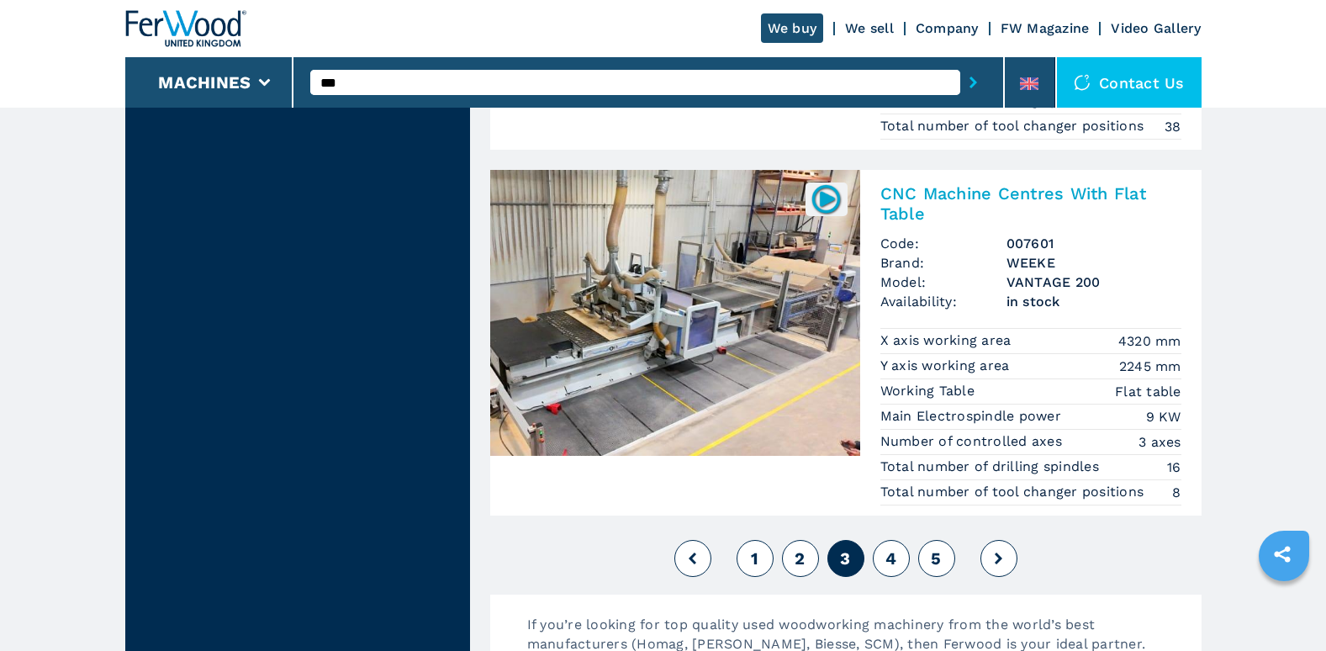
scroll to position [4120, 0]
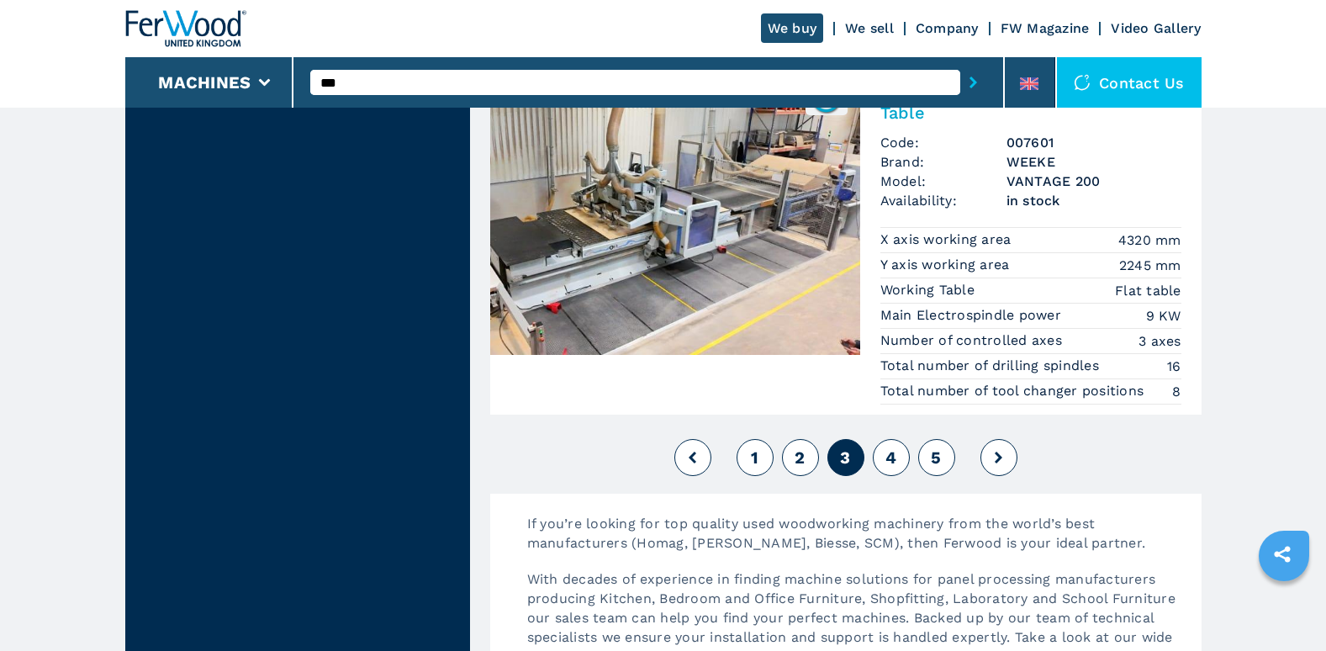
click at [894, 453] on span "4" at bounding box center [890, 457] width 11 height 20
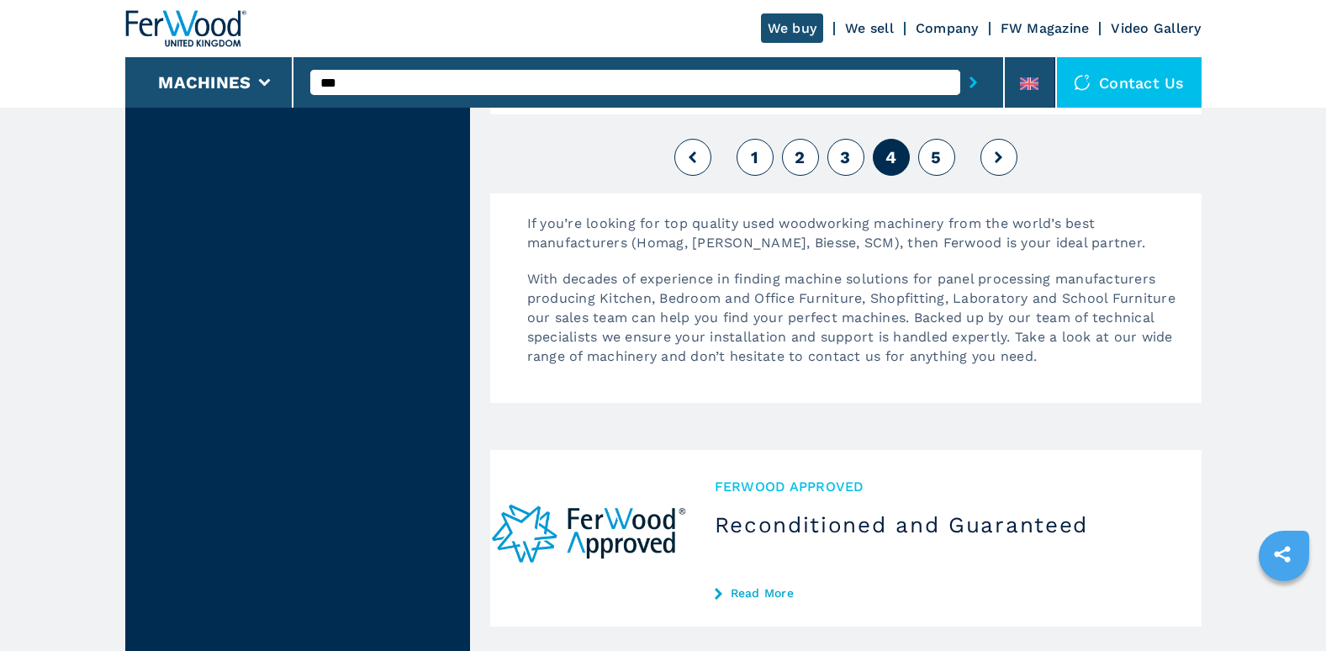
scroll to position [4456, 0]
click at [936, 157] on span "5" at bounding box center [936, 155] width 10 height 20
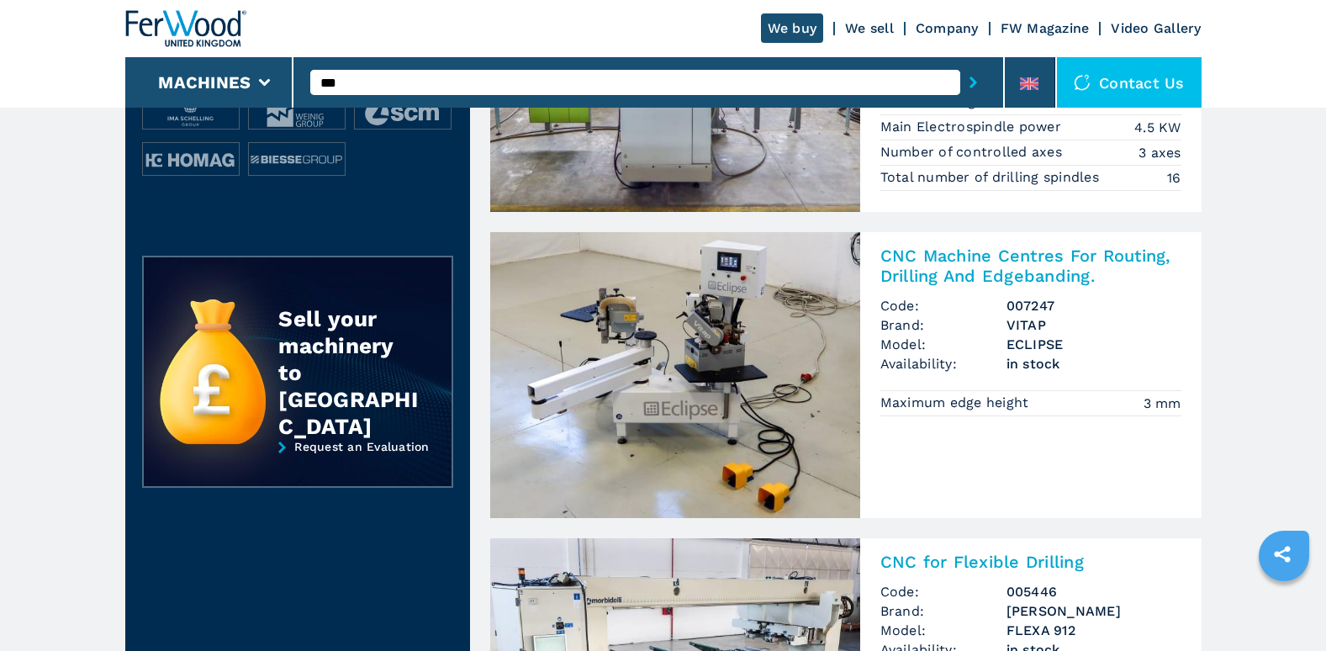
scroll to position [336, 0]
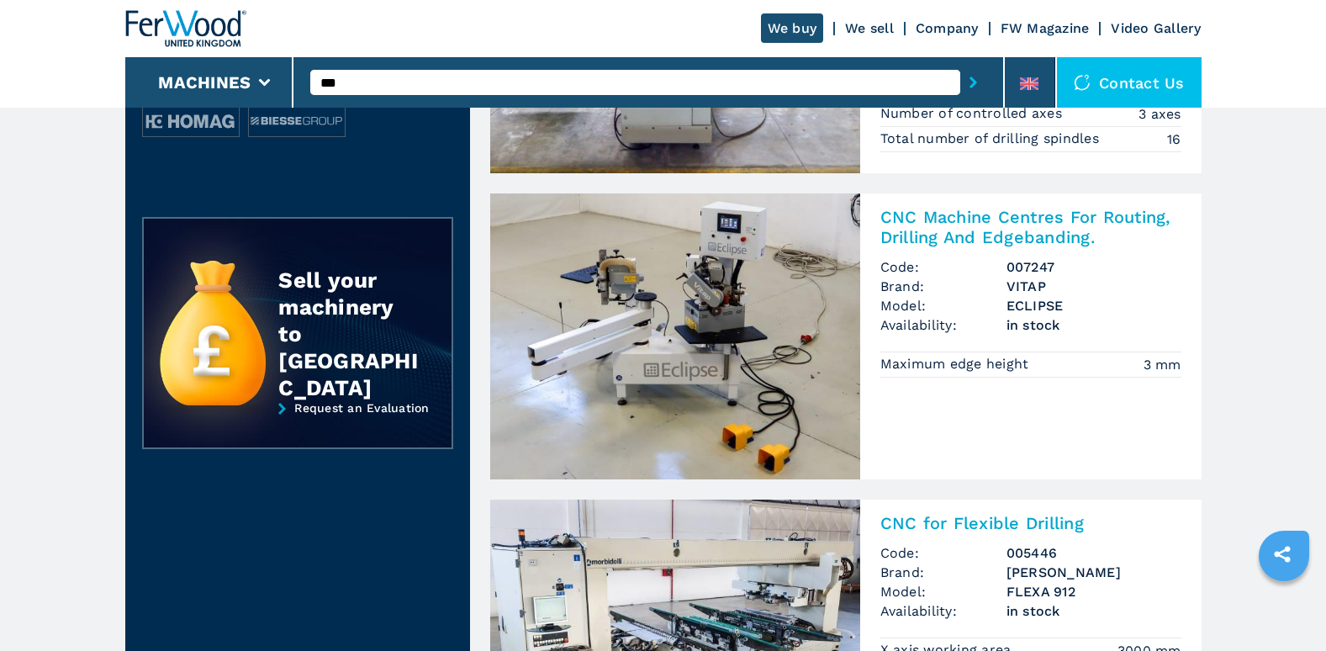
click at [742, 337] on img at bounding box center [675, 336] width 370 height 286
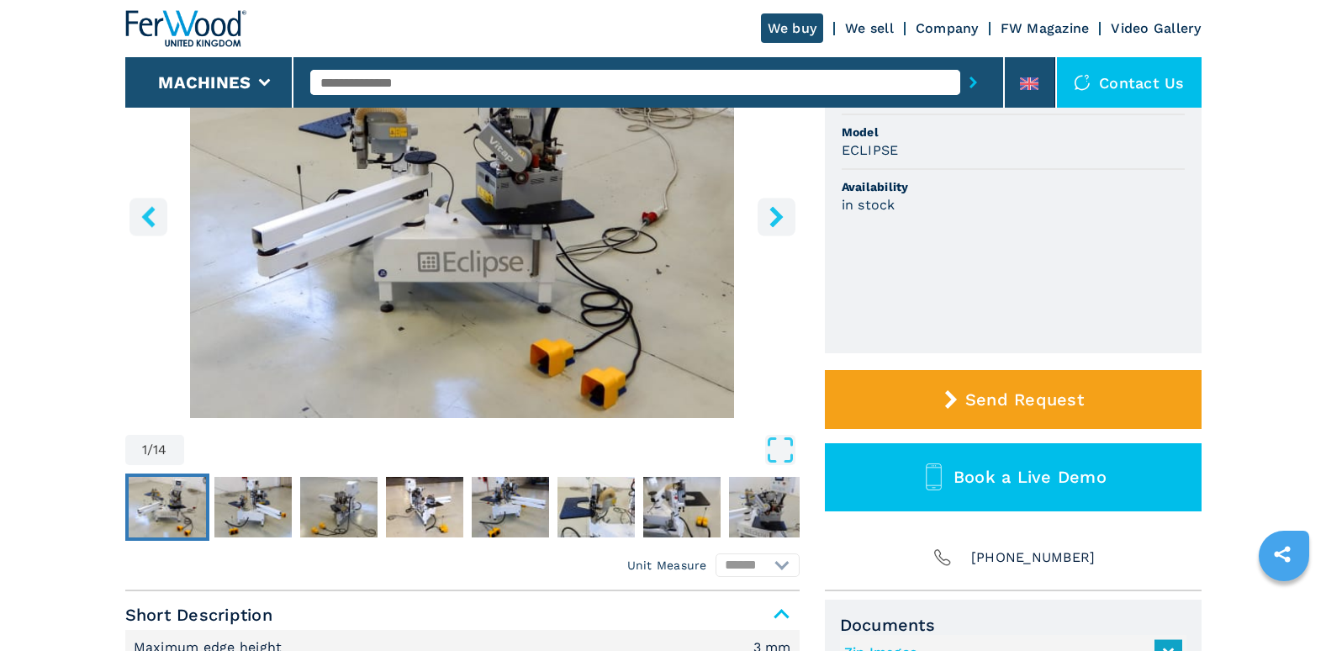
scroll to position [168, 0]
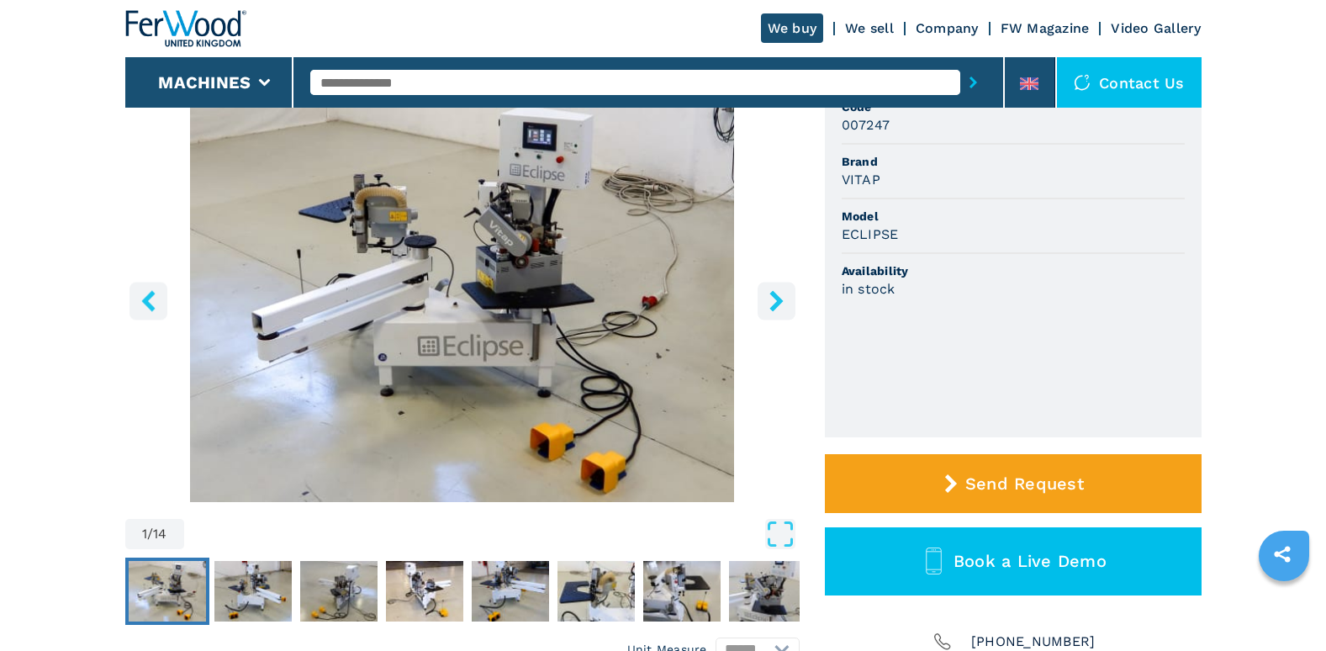
click at [771, 311] on icon "right-button" at bounding box center [776, 300] width 21 height 21
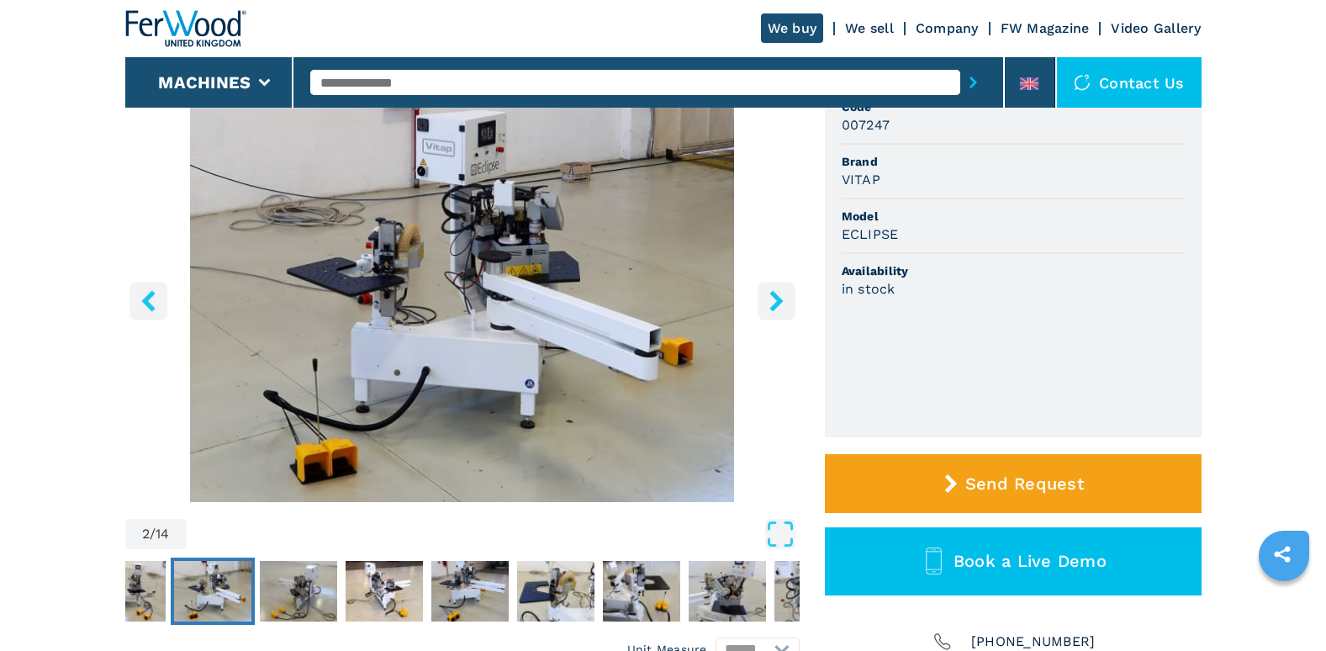
click at [770, 311] on icon "right-button" at bounding box center [776, 300] width 21 height 21
click at [771, 311] on icon "right-button" at bounding box center [776, 300] width 21 height 21
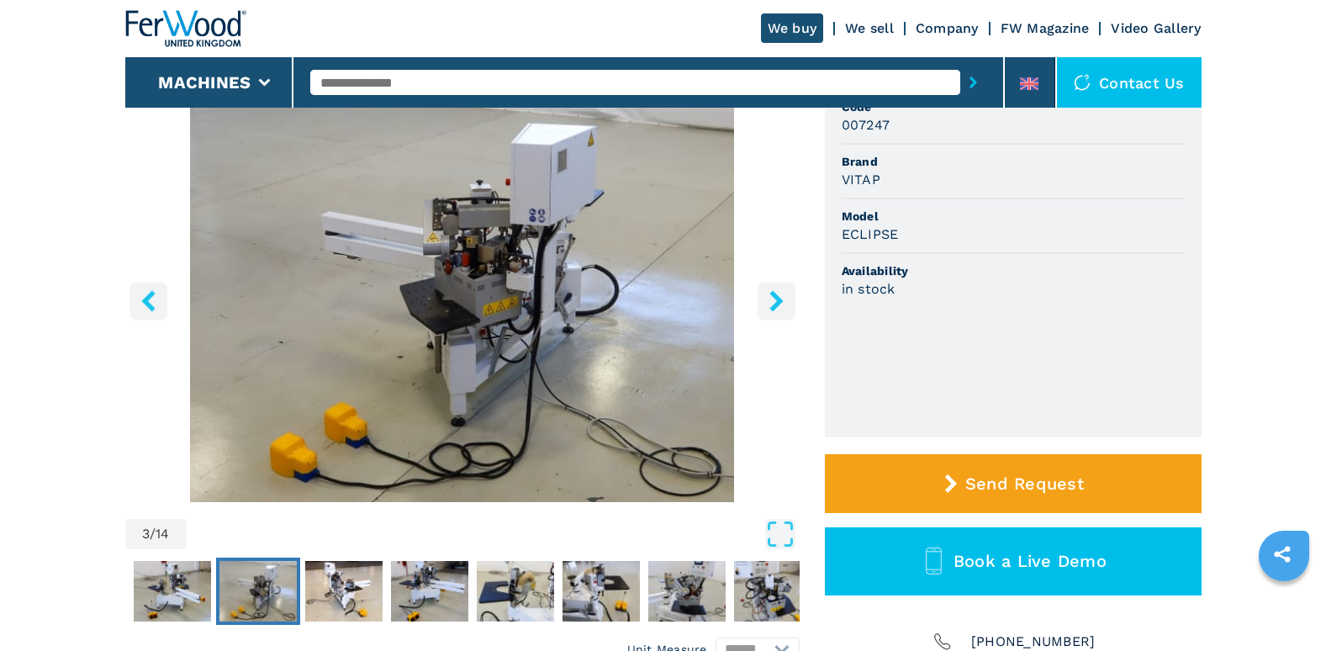
click at [766, 311] on icon "right-button" at bounding box center [776, 300] width 21 height 21
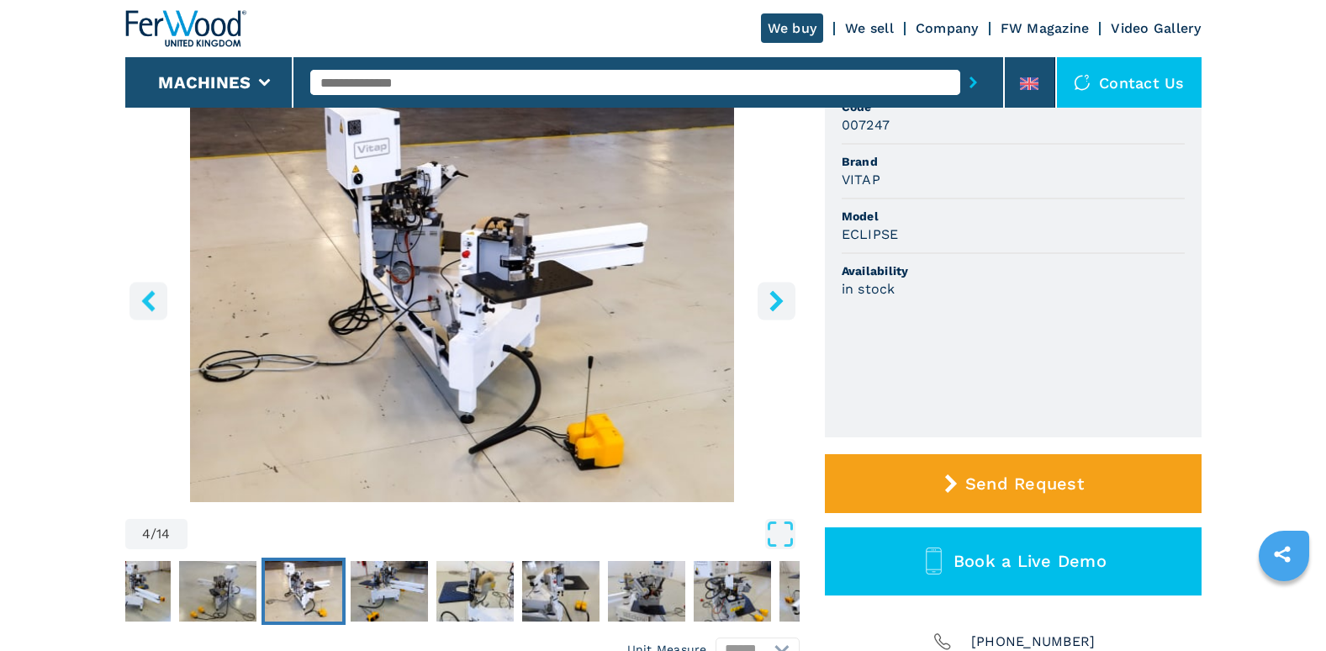
click at [769, 311] on icon "right-button" at bounding box center [776, 300] width 21 height 21
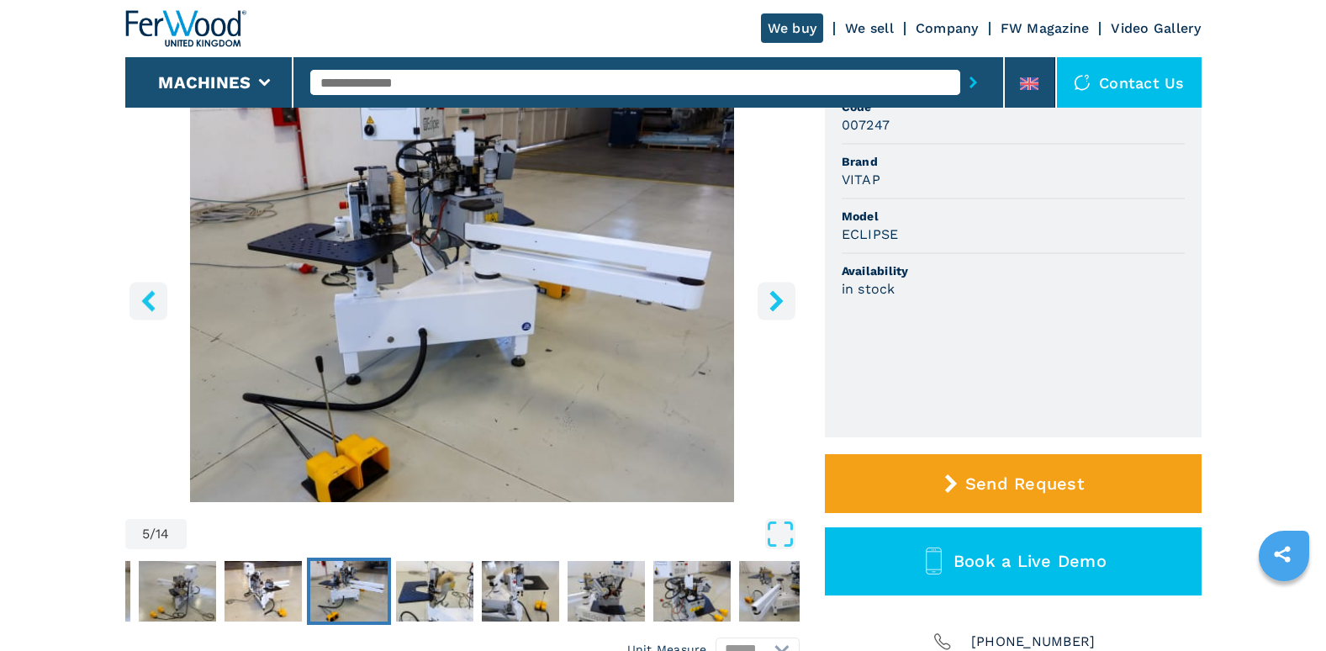
click at [769, 311] on icon "right-button" at bounding box center [776, 300] width 21 height 21
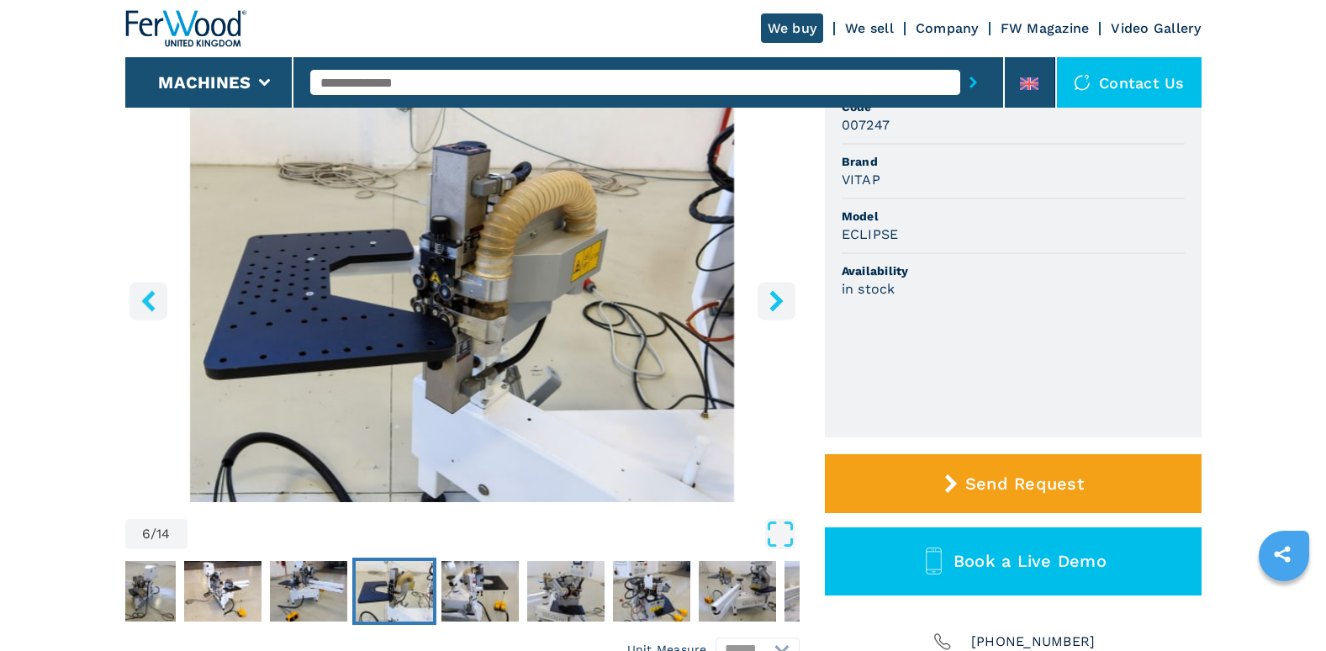
click at [769, 311] on icon "right-button" at bounding box center [776, 300] width 21 height 21
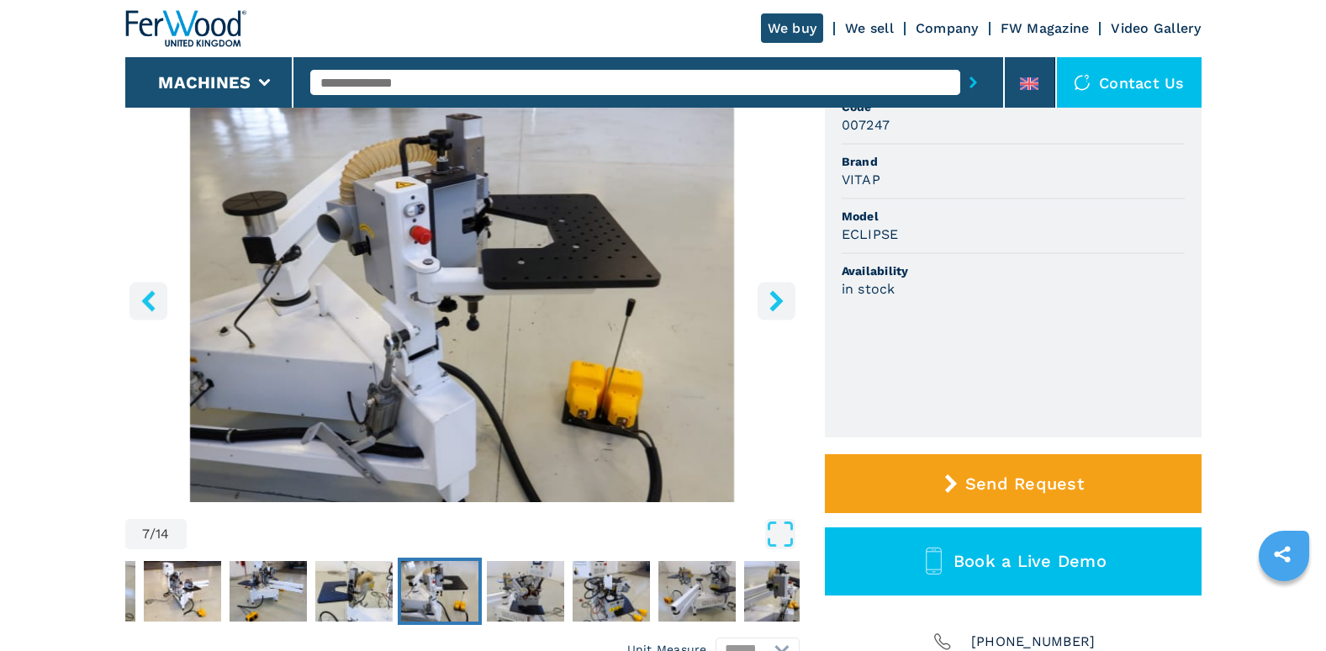
click at [769, 311] on icon "right-button" at bounding box center [776, 300] width 21 height 21
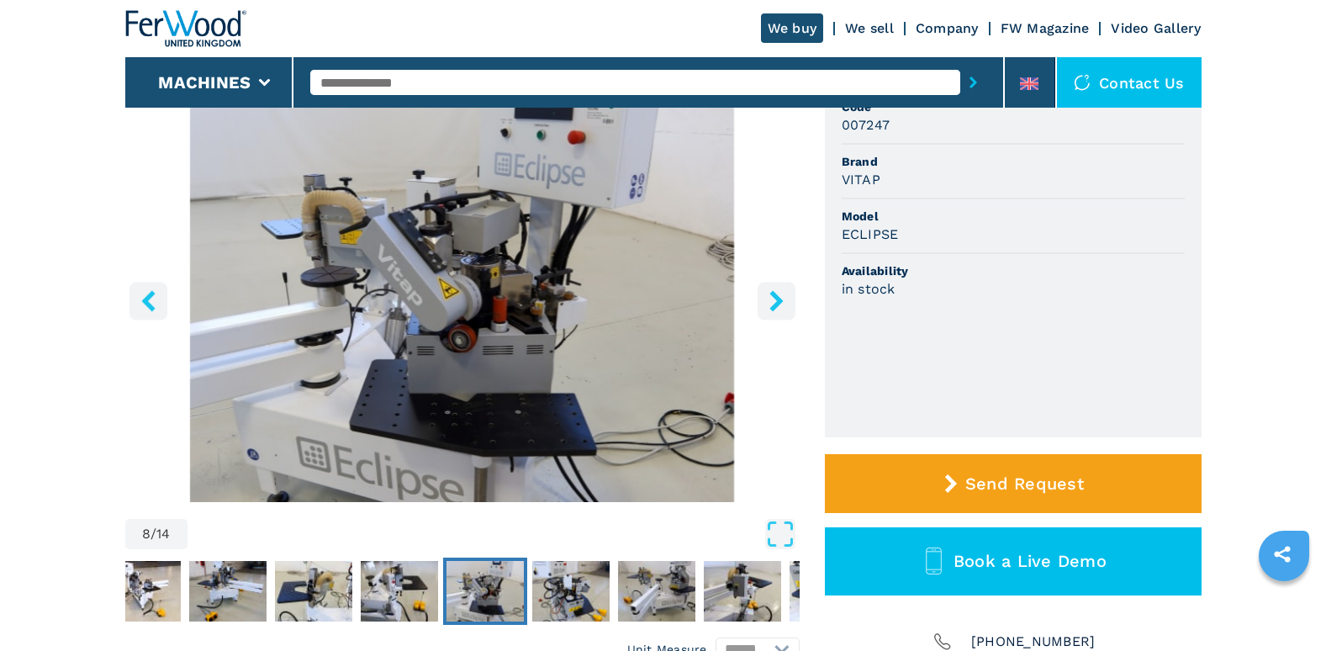
click at [771, 311] on icon "right-button" at bounding box center [776, 300] width 21 height 21
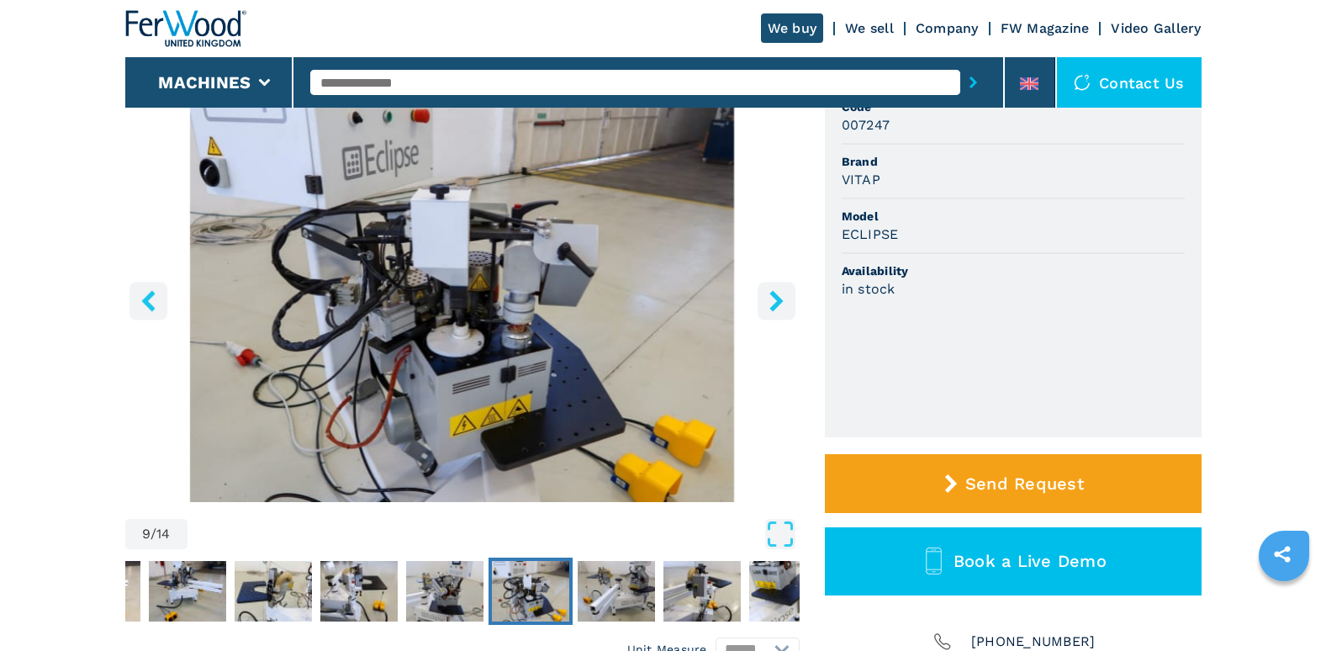
click at [771, 311] on icon "right-button" at bounding box center [776, 300] width 21 height 21
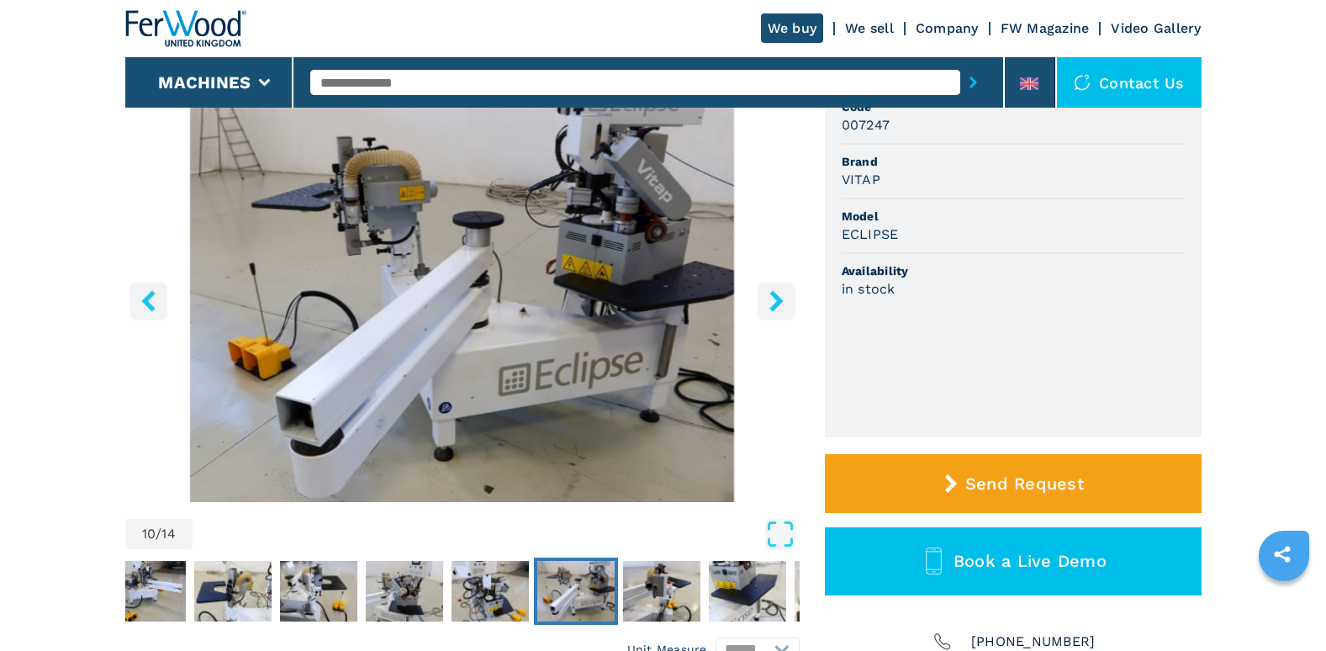
click at [771, 311] on icon "right-button" at bounding box center [776, 300] width 21 height 21
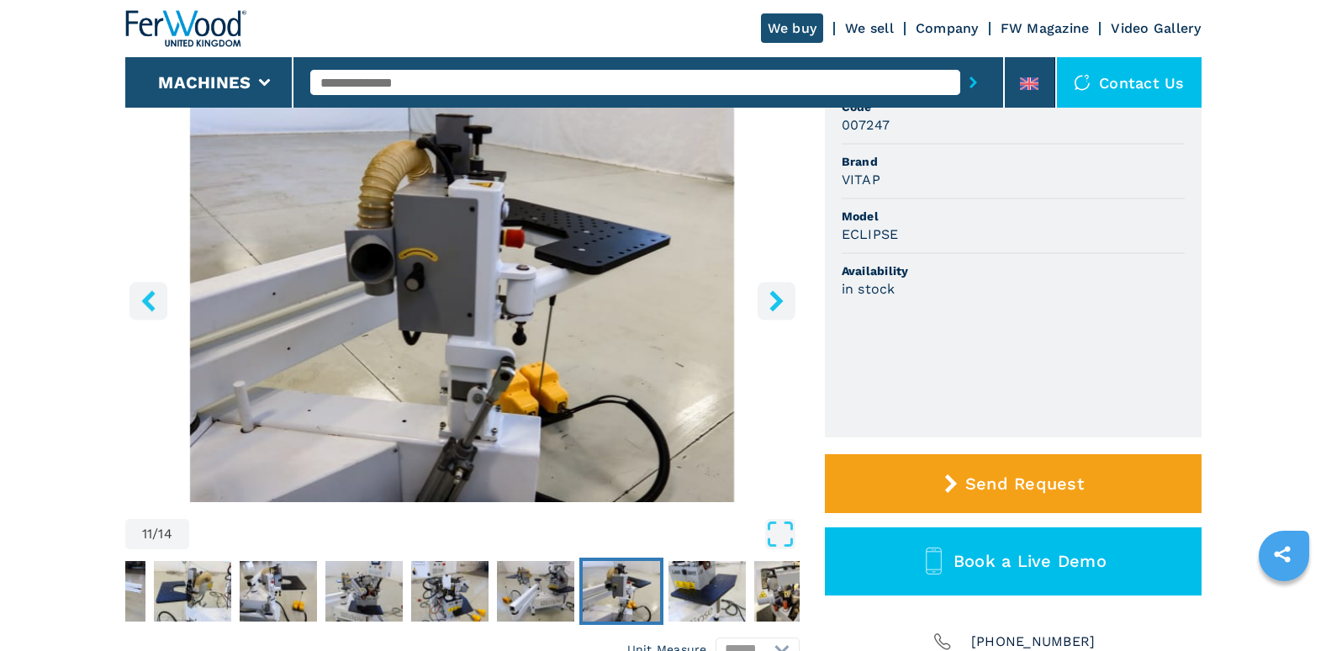
click at [771, 311] on icon "right-button" at bounding box center [776, 300] width 21 height 21
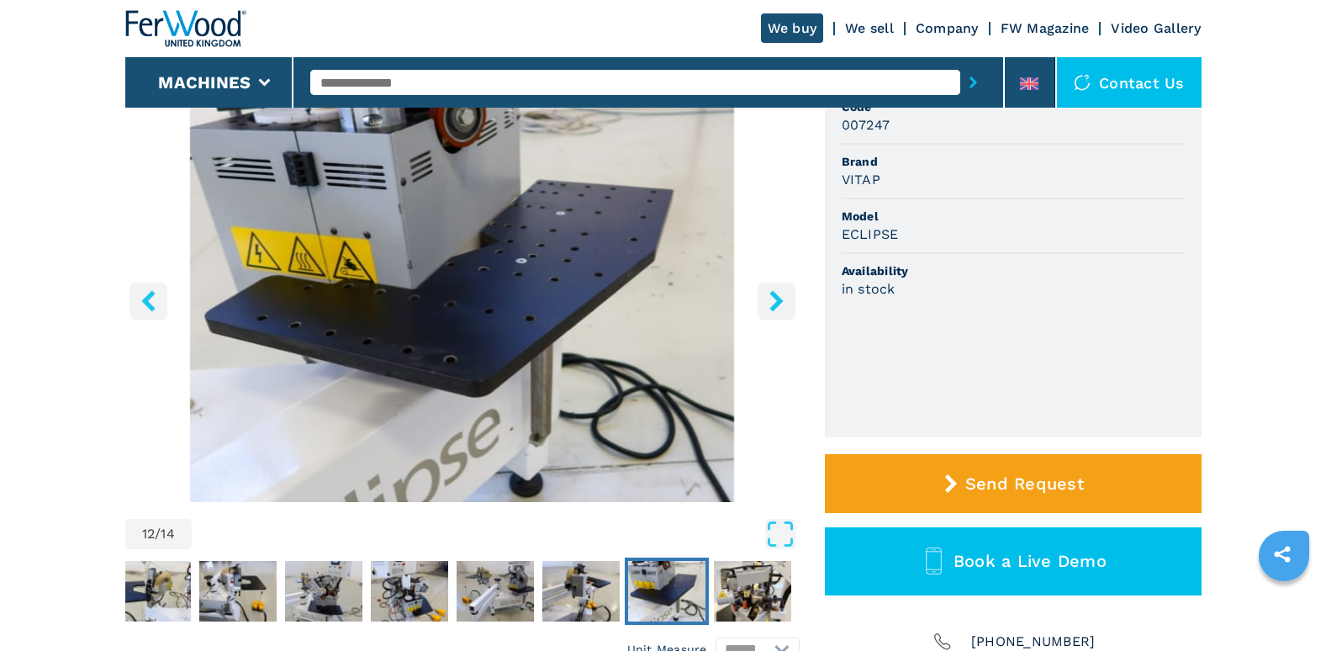
click at [771, 311] on icon "right-button" at bounding box center [776, 300] width 21 height 21
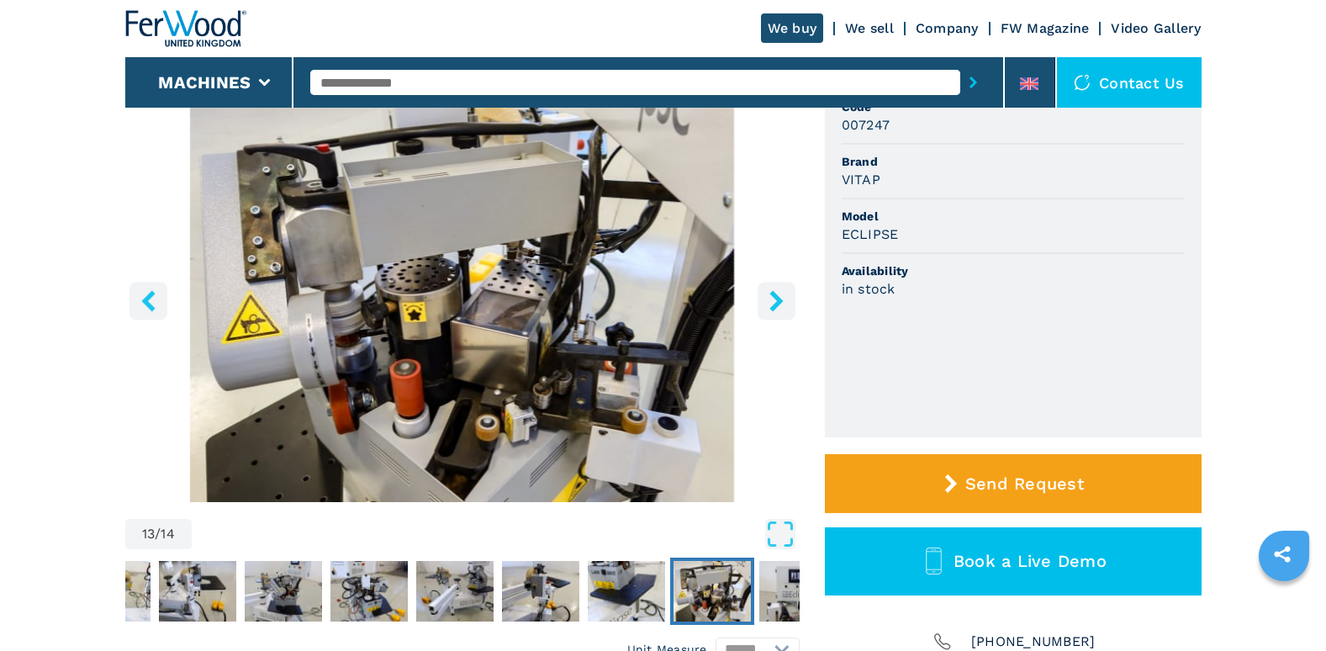
click at [771, 311] on icon "right-button" at bounding box center [776, 300] width 21 height 21
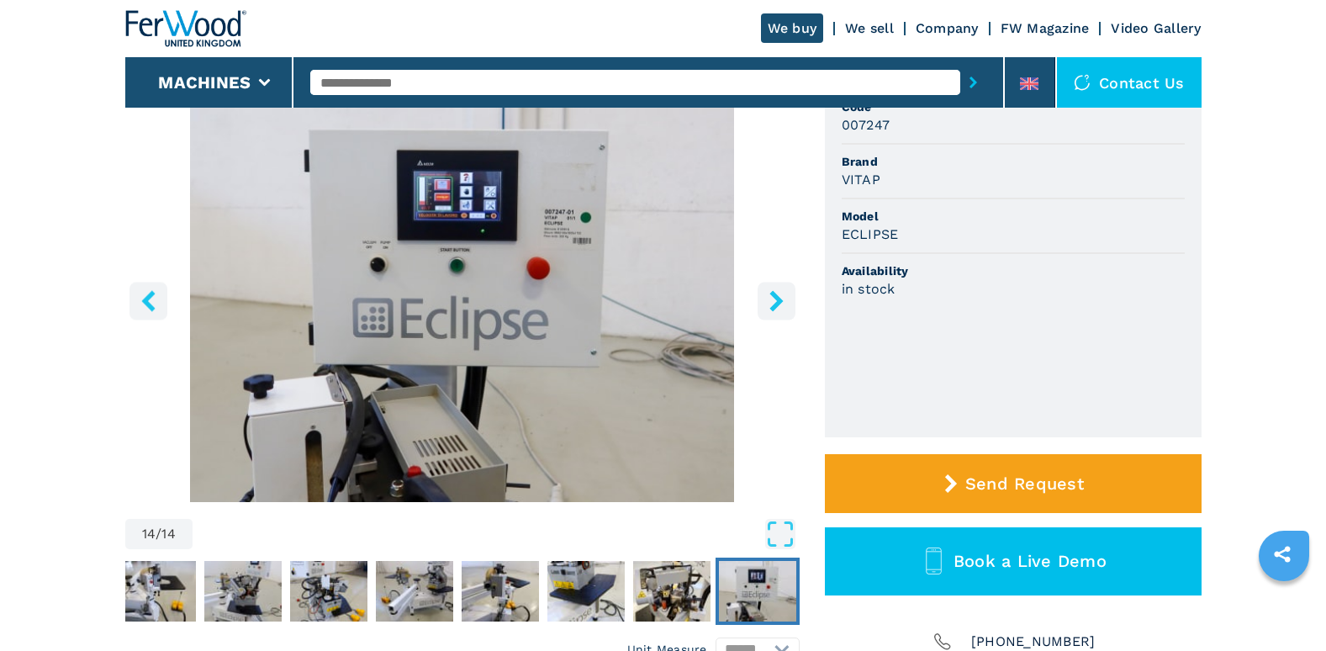
click at [771, 311] on icon "right-button" at bounding box center [776, 300] width 21 height 21
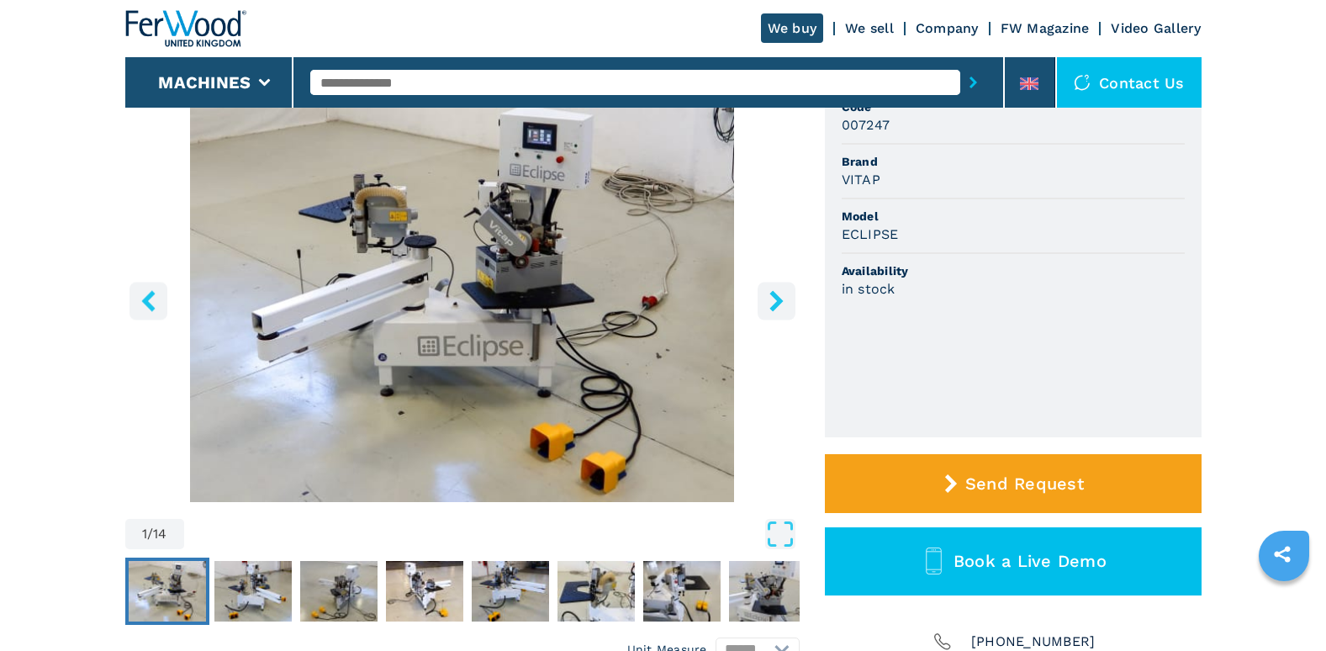
click at [771, 311] on icon "right-button" at bounding box center [776, 300] width 21 height 21
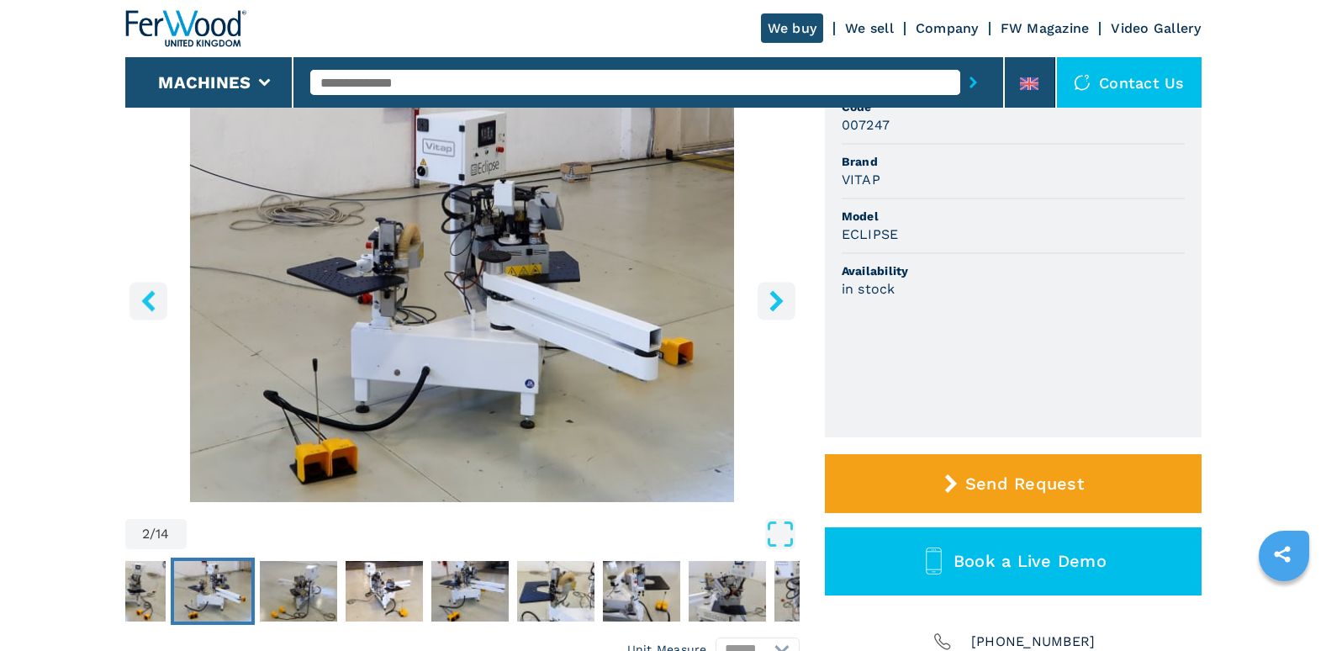
click at [771, 311] on icon "right-button" at bounding box center [776, 300] width 21 height 21
click at [773, 311] on icon "right-button" at bounding box center [775, 300] width 13 height 21
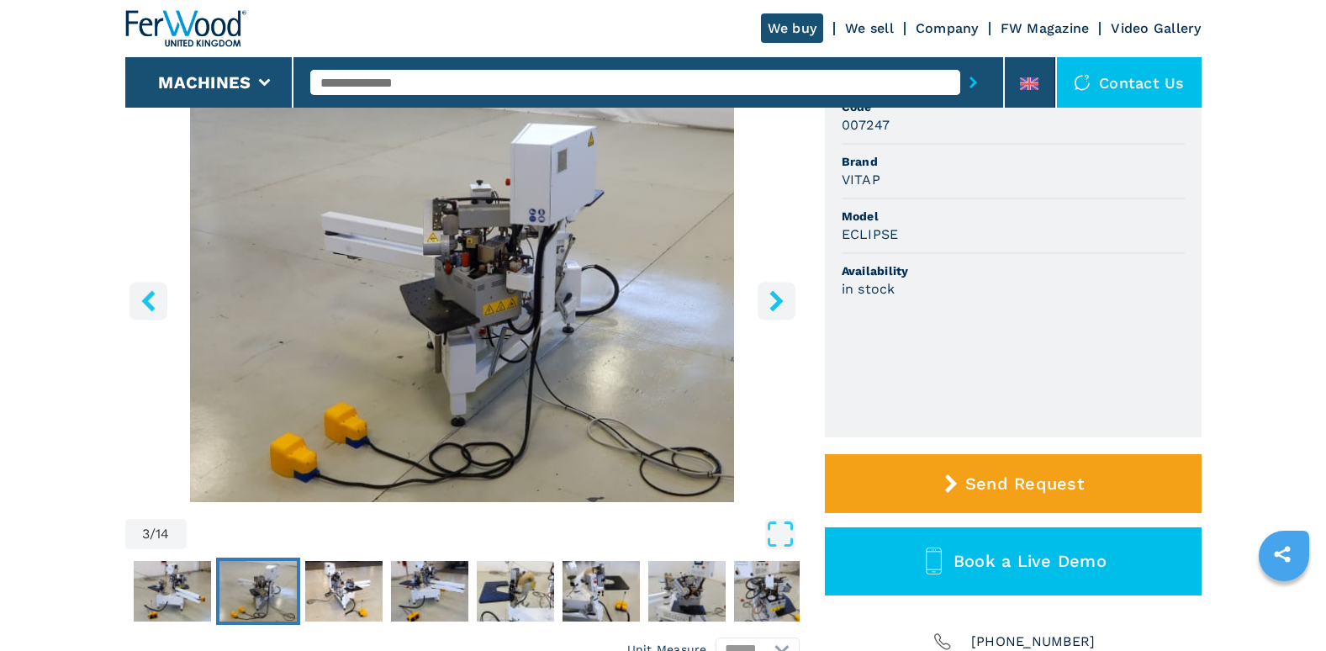
click at [776, 311] on icon "right-button" at bounding box center [775, 300] width 13 height 21
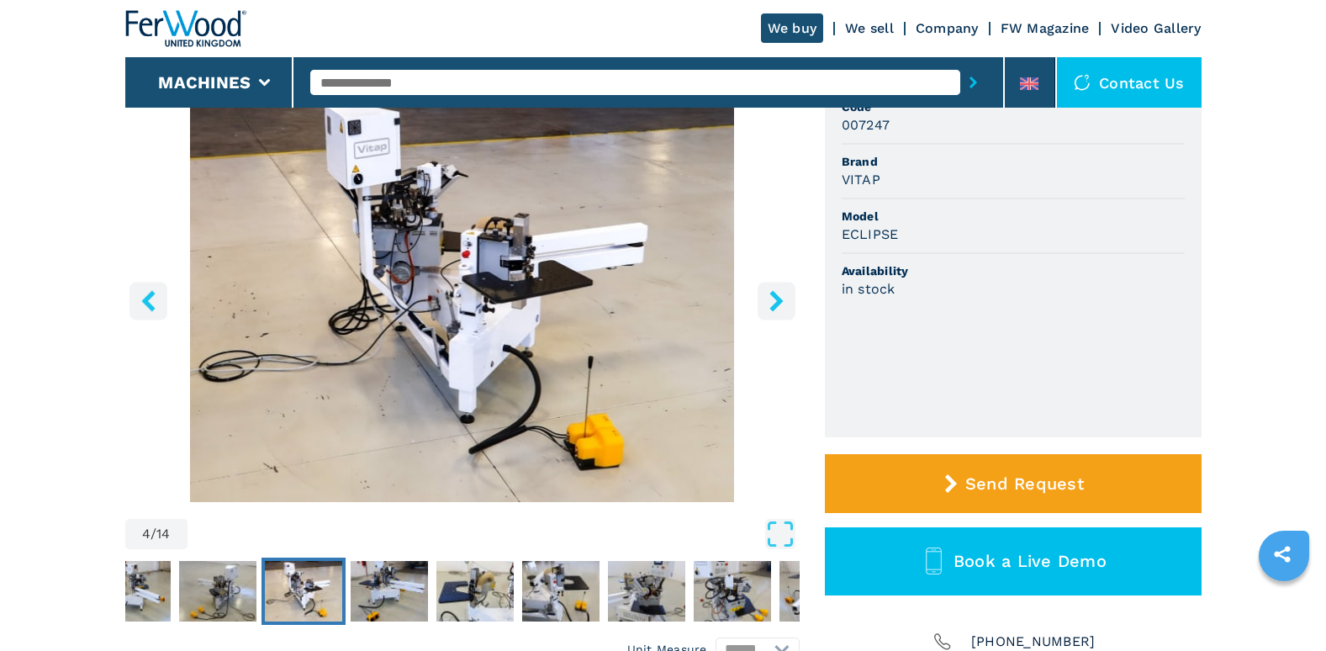
click at [776, 311] on icon "right-button" at bounding box center [775, 300] width 13 height 21
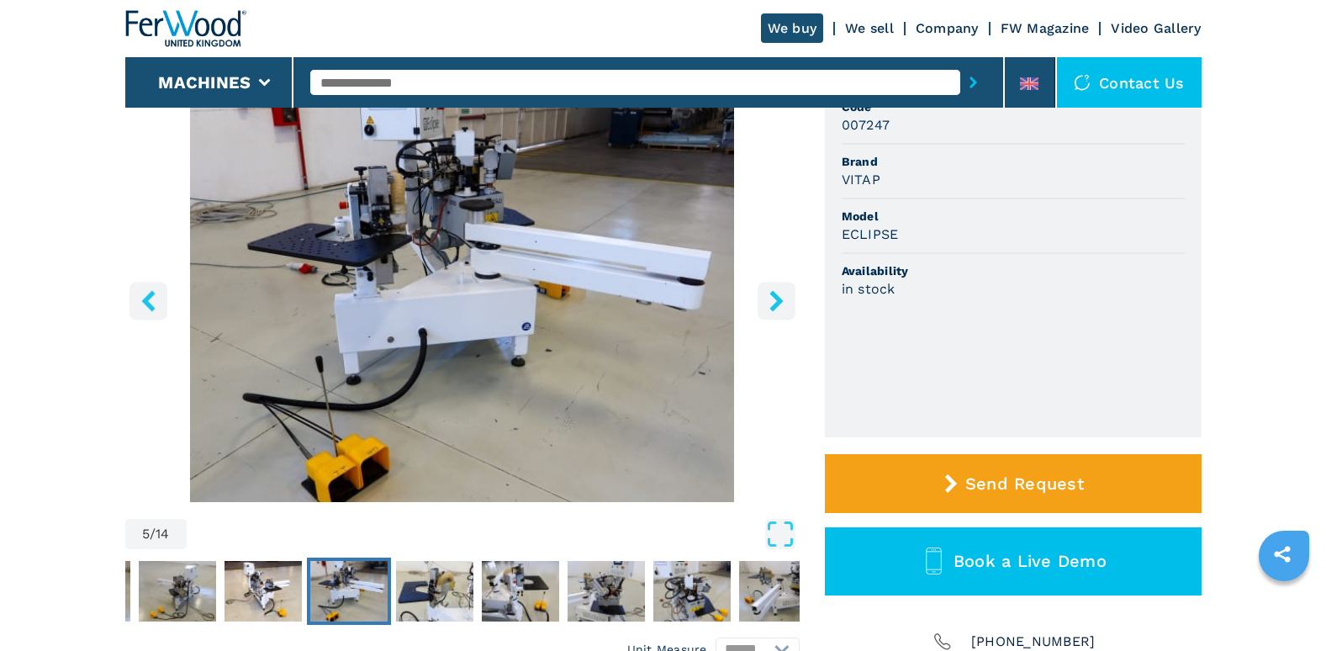
click at [776, 311] on icon "right-button" at bounding box center [775, 300] width 13 height 21
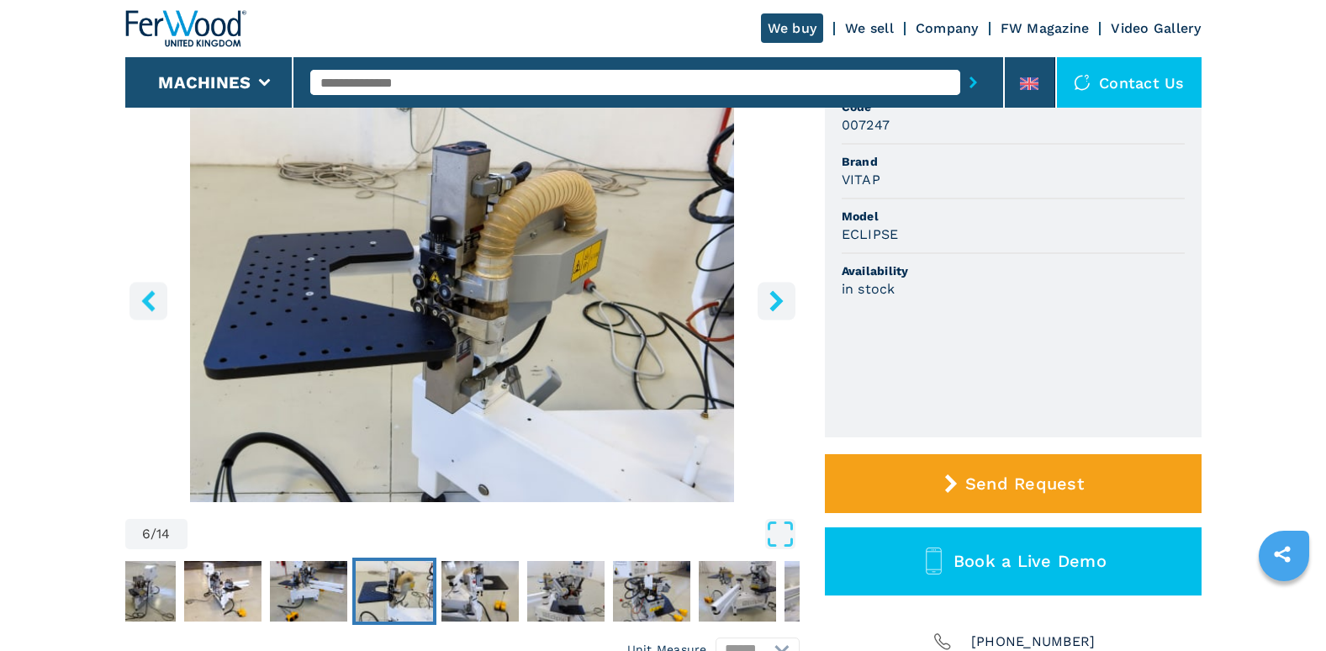
click at [776, 311] on icon "right-button" at bounding box center [775, 300] width 13 height 21
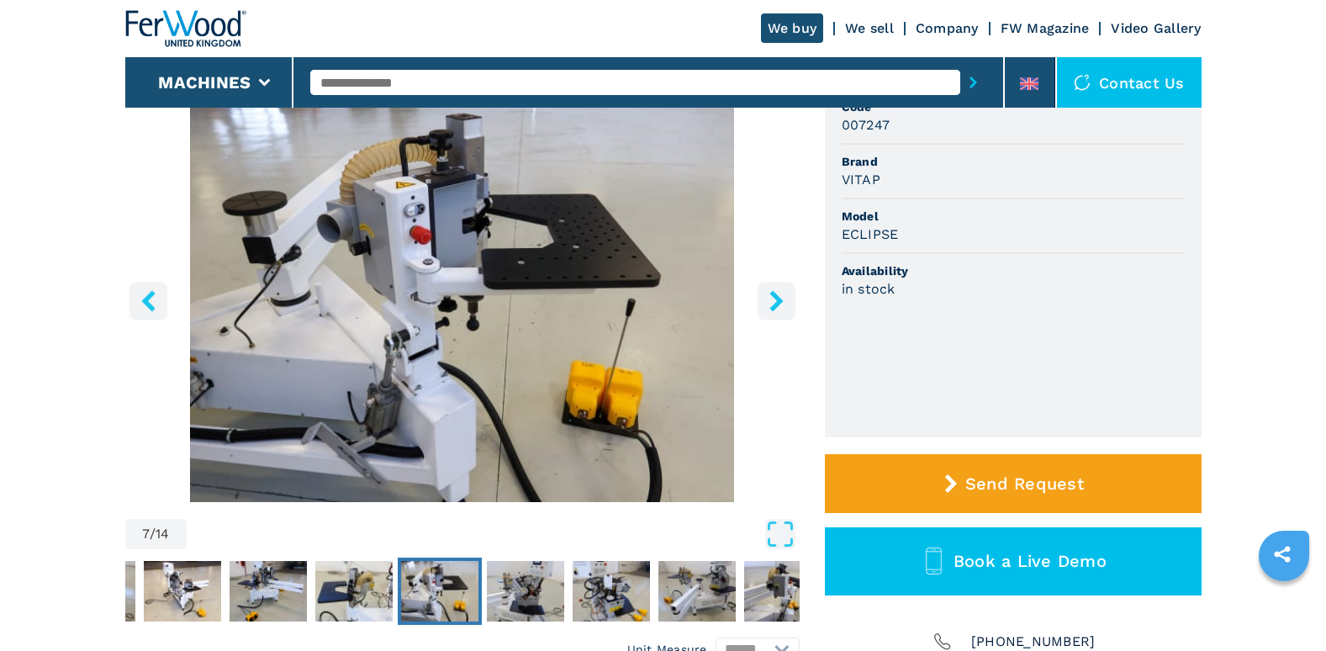
click at [776, 311] on icon "right-button" at bounding box center [775, 300] width 13 height 21
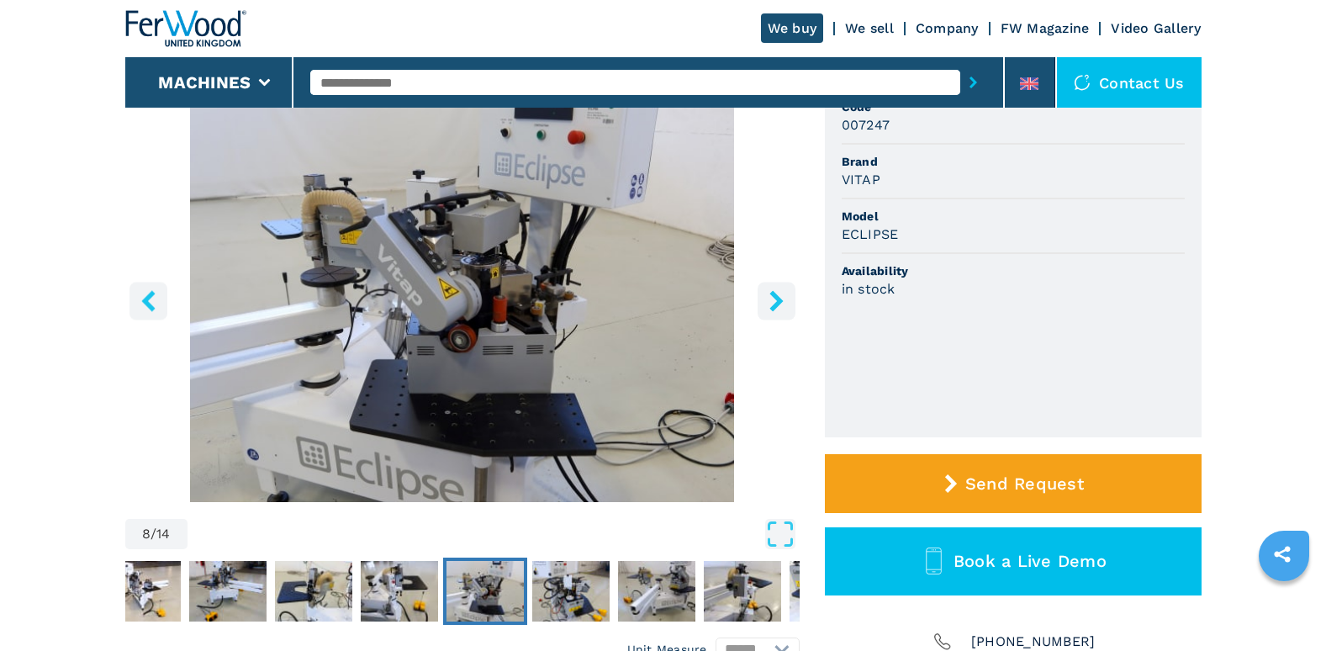
click at [776, 311] on icon "right-button" at bounding box center [775, 300] width 13 height 21
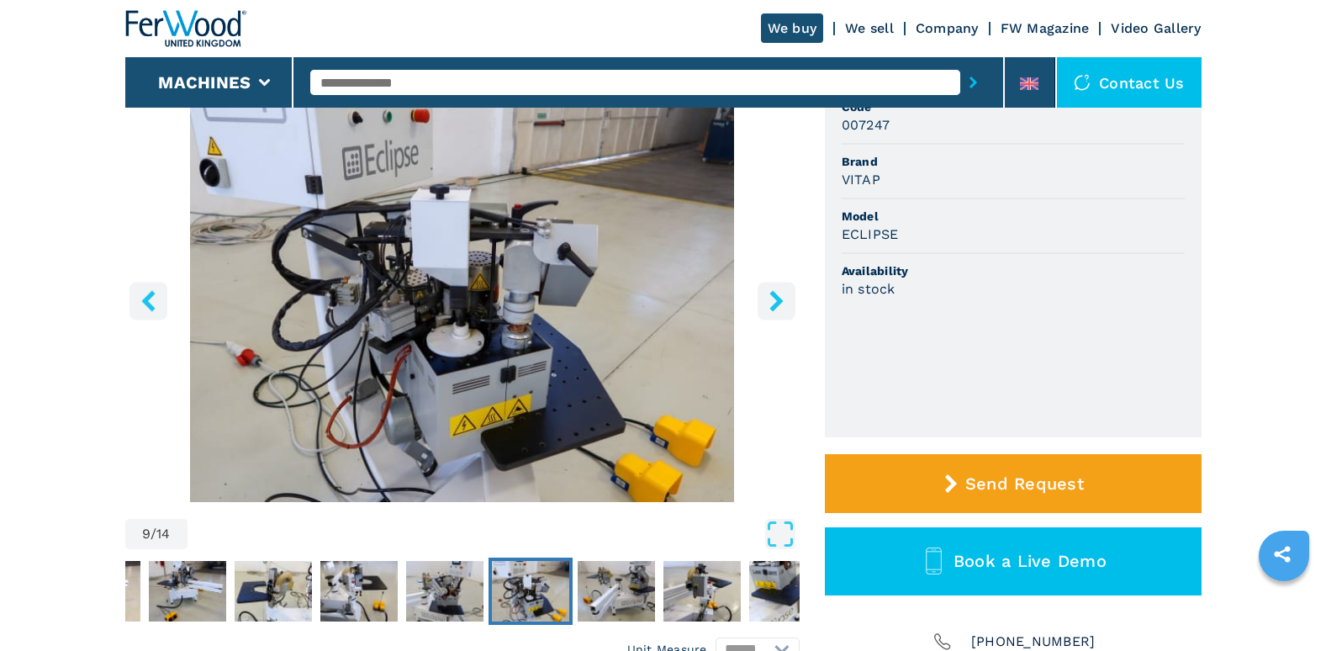
click at [776, 311] on icon "right-button" at bounding box center [775, 300] width 13 height 21
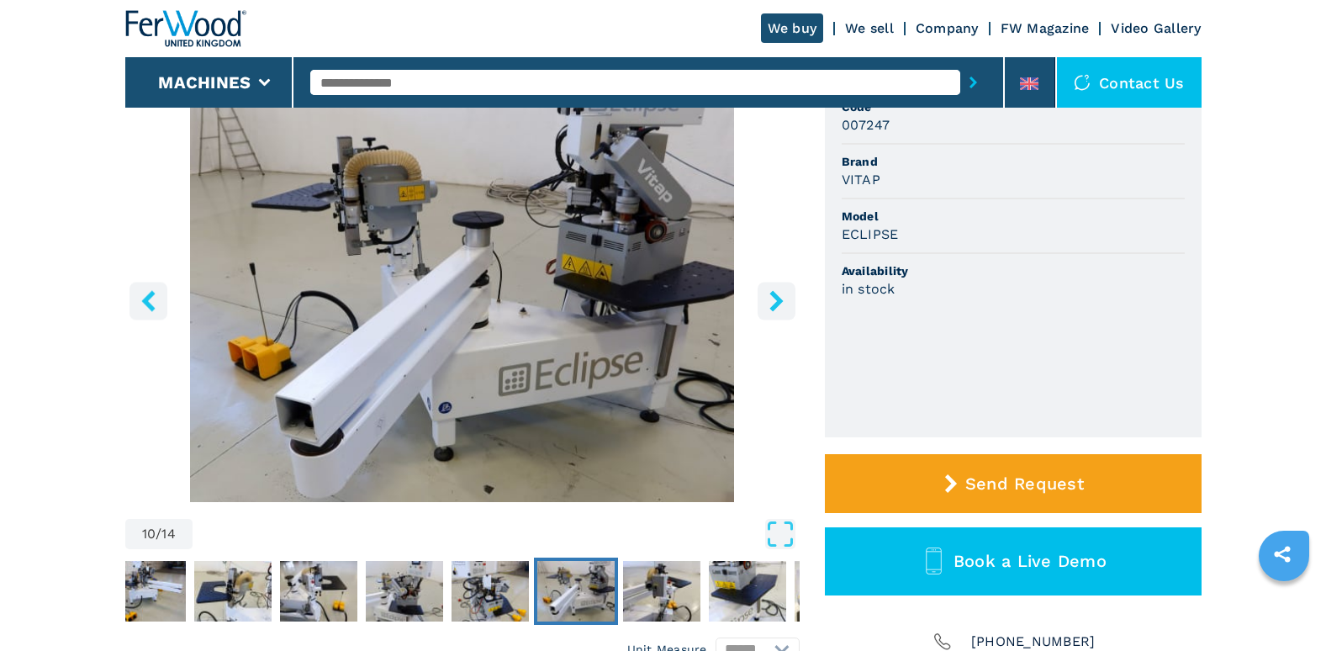
click at [784, 311] on icon "right-button" at bounding box center [776, 300] width 21 height 21
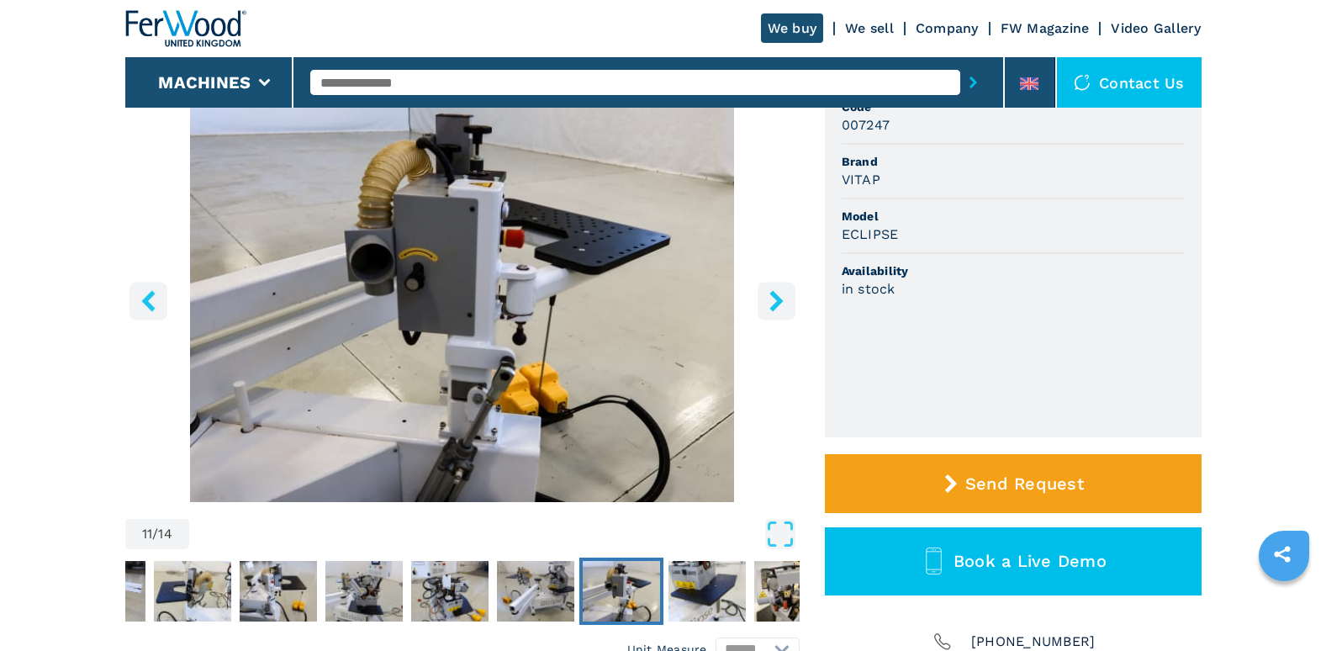
click at [784, 311] on icon "right-button" at bounding box center [776, 300] width 21 height 21
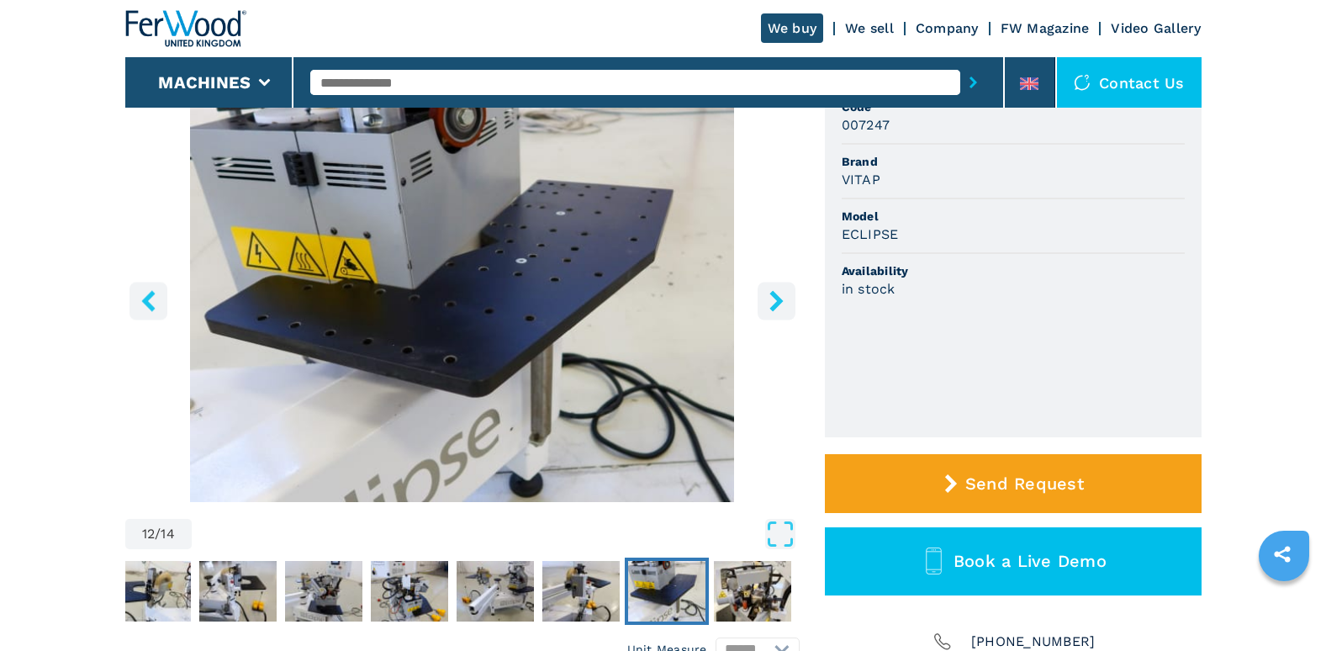
click at [784, 311] on icon "right-button" at bounding box center [776, 300] width 21 height 21
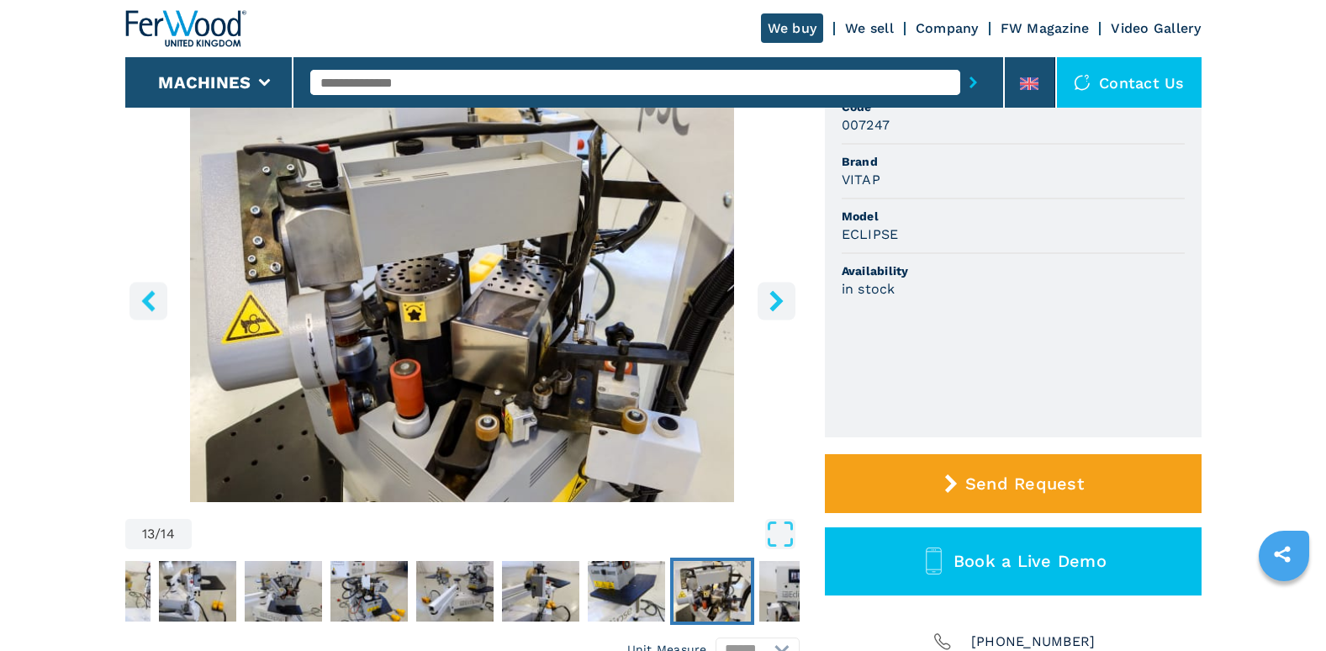
click at [784, 311] on icon "right-button" at bounding box center [776, 300] width 21 height 21
click at [772, 311] on icon "right-button" at bounding box center [776, 300] width 21 height 21
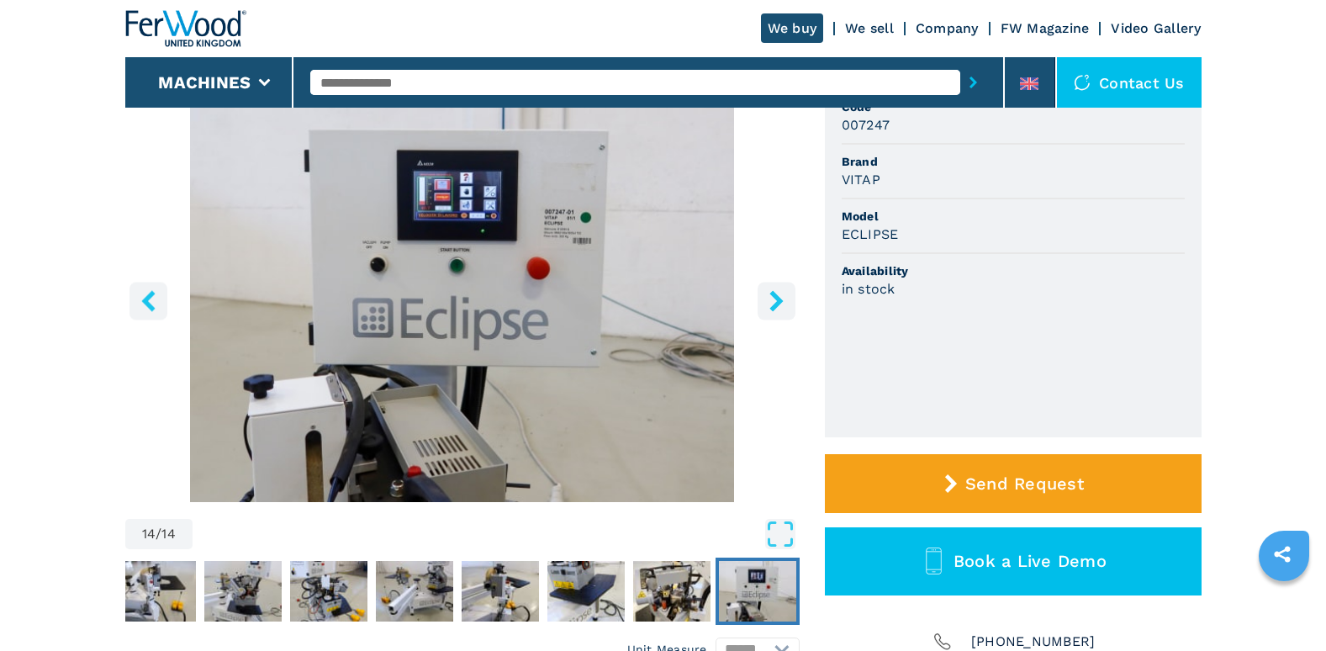
click at [772, 311] on icon "right-button" at bounding box center [776, 300] width 21 height 21
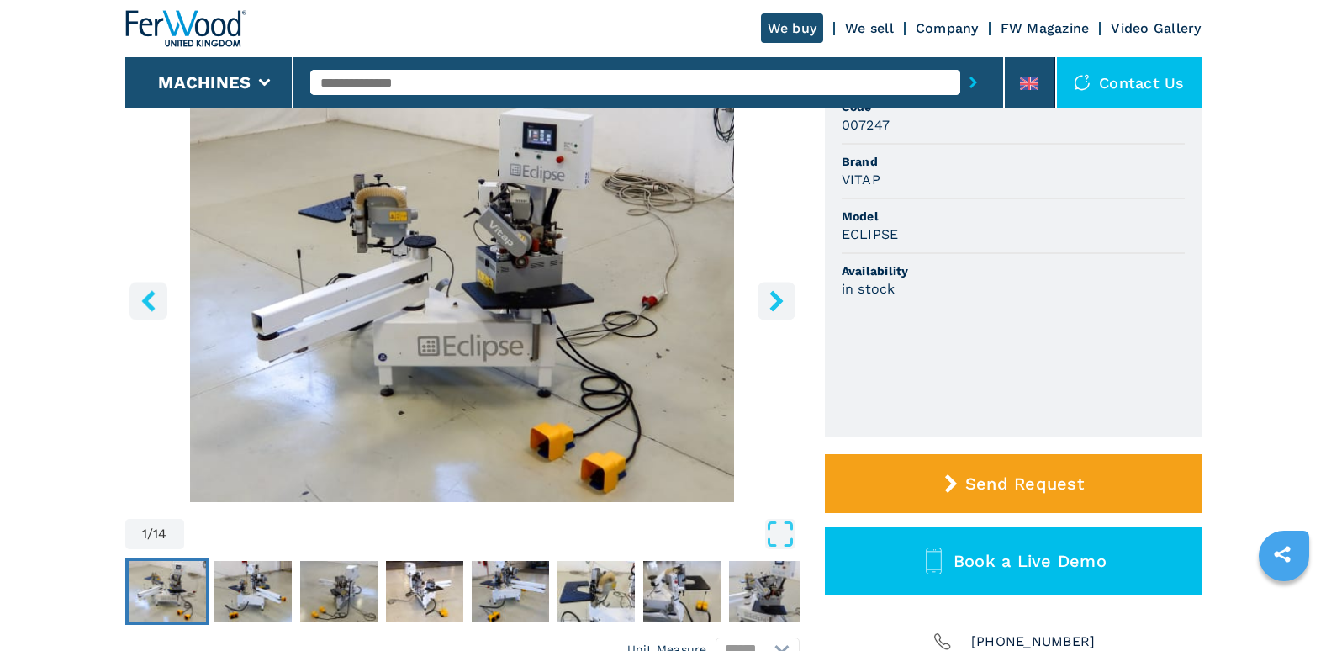
click at [772, 311] on icon "right-button" at bounding box center [776, 300] width 21 height 21
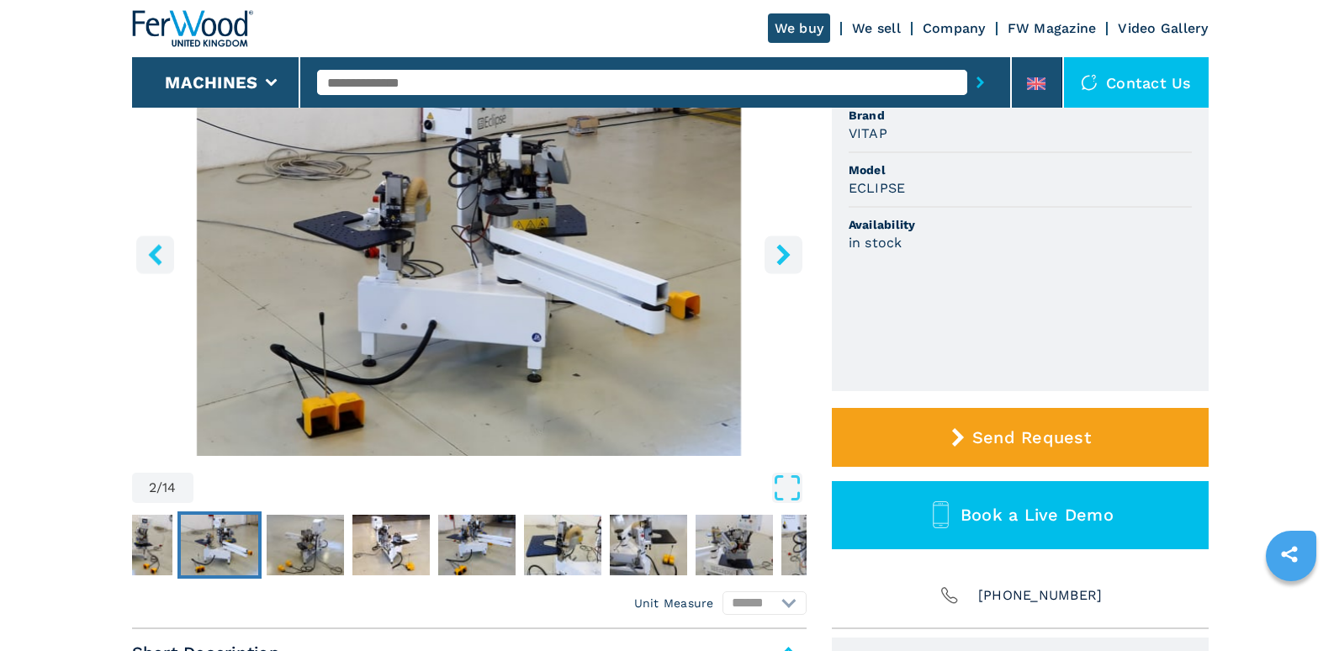
scroll to position [336, 0]
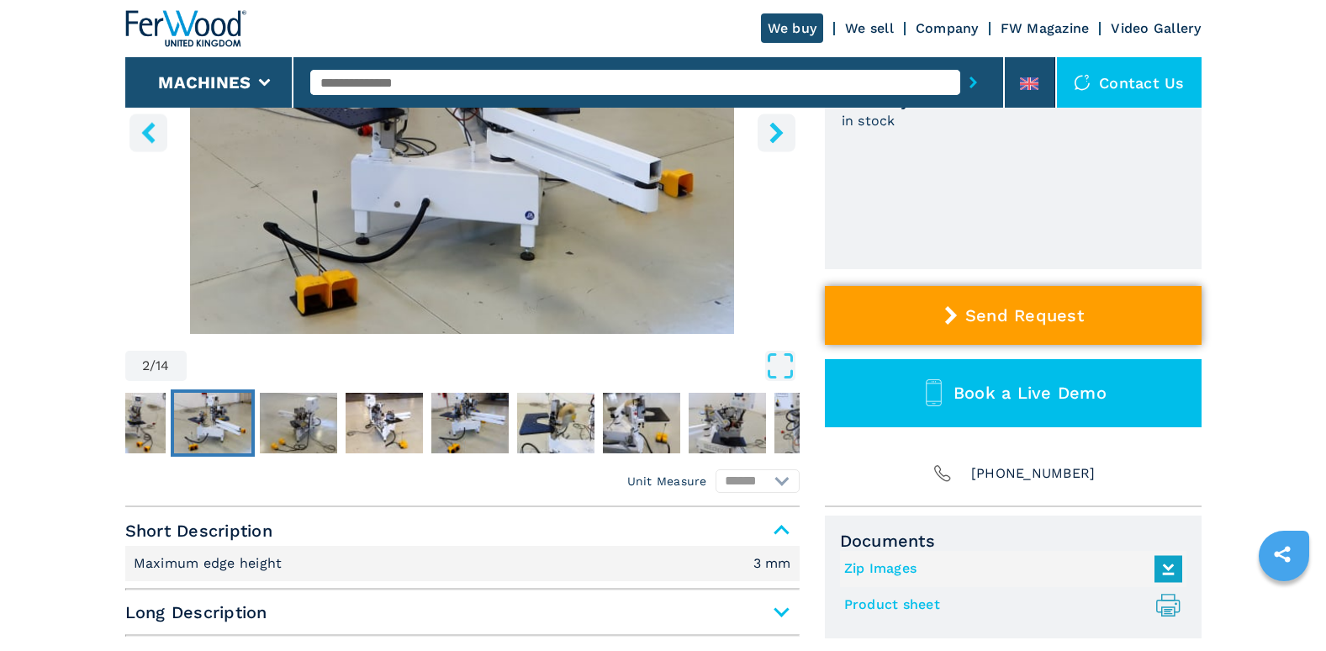
click at [1035, 325] on span "Send Request" at bounding box center [1024, 315] width 119 height 20
select select "*********"
select select "**"
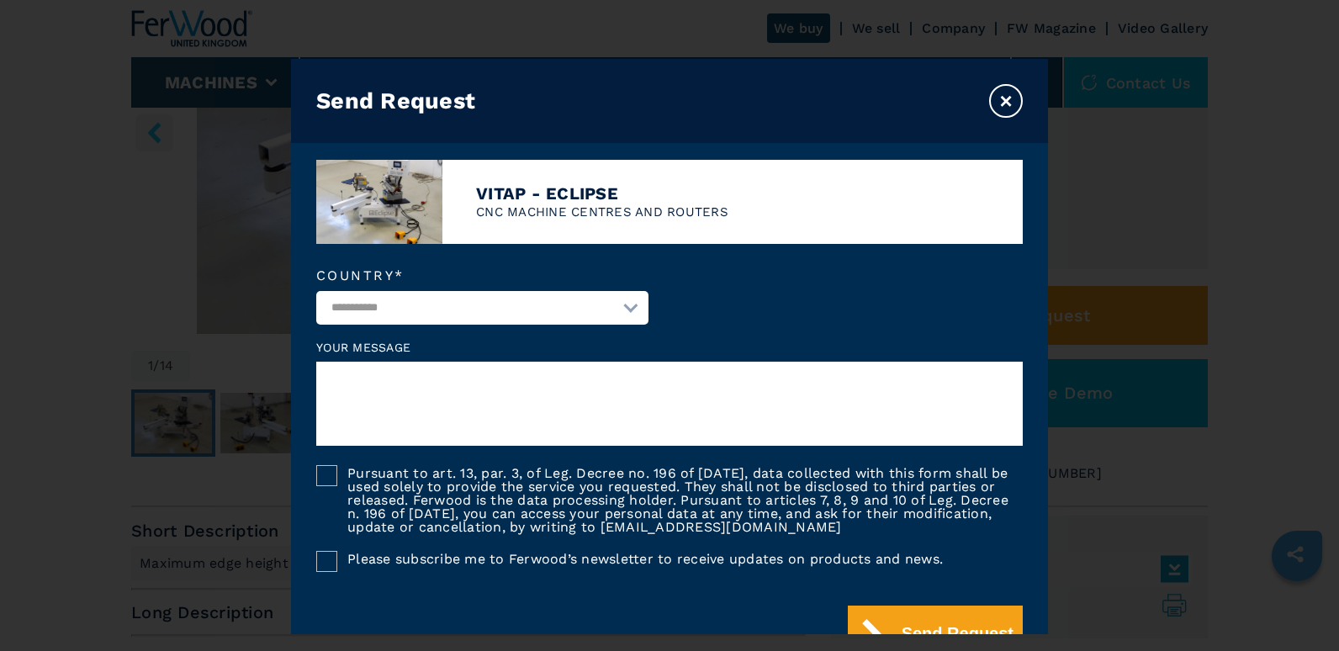
scroll to position [308, 0]
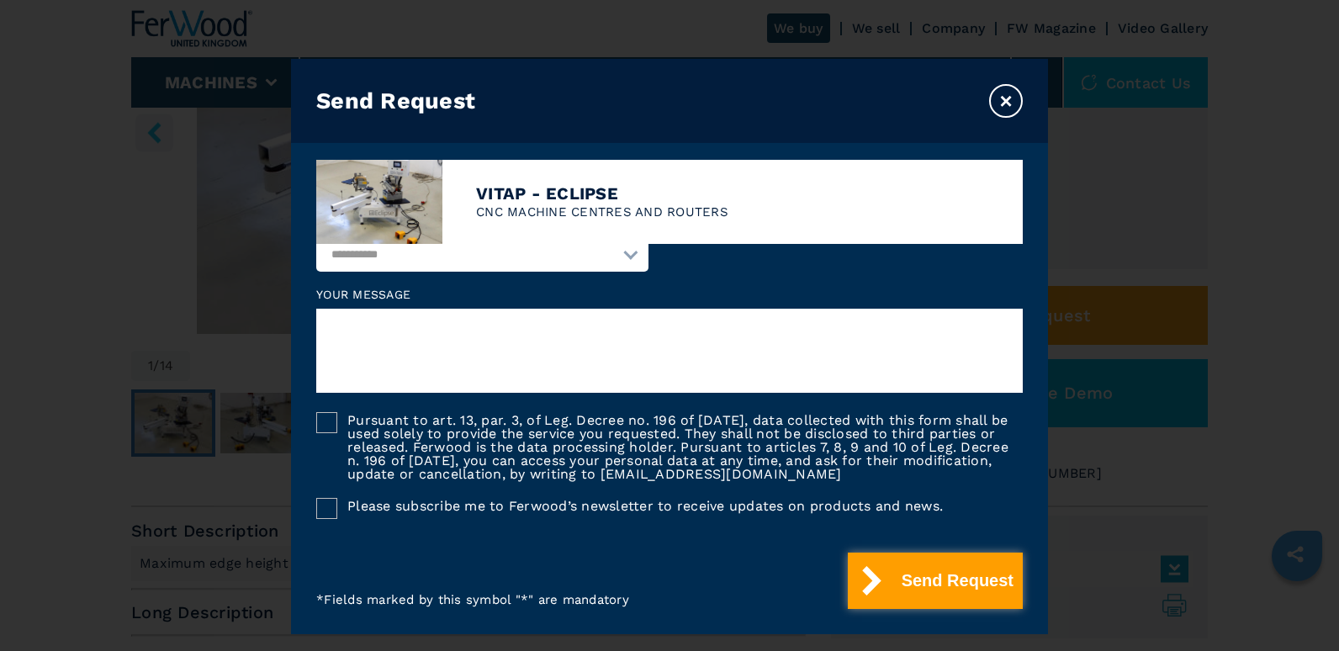
click at [975, 586] on button "Send Request" at bounding box center [935, 580] width 175 height 56
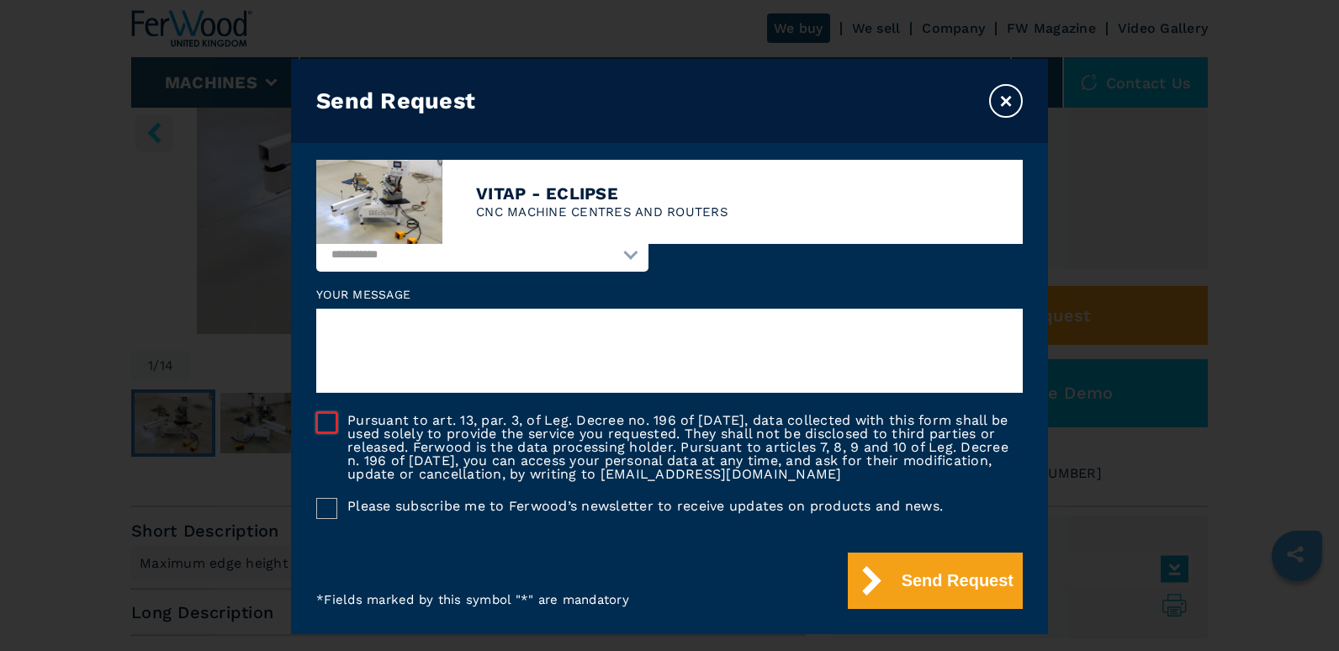
scroll to position [172, 0]
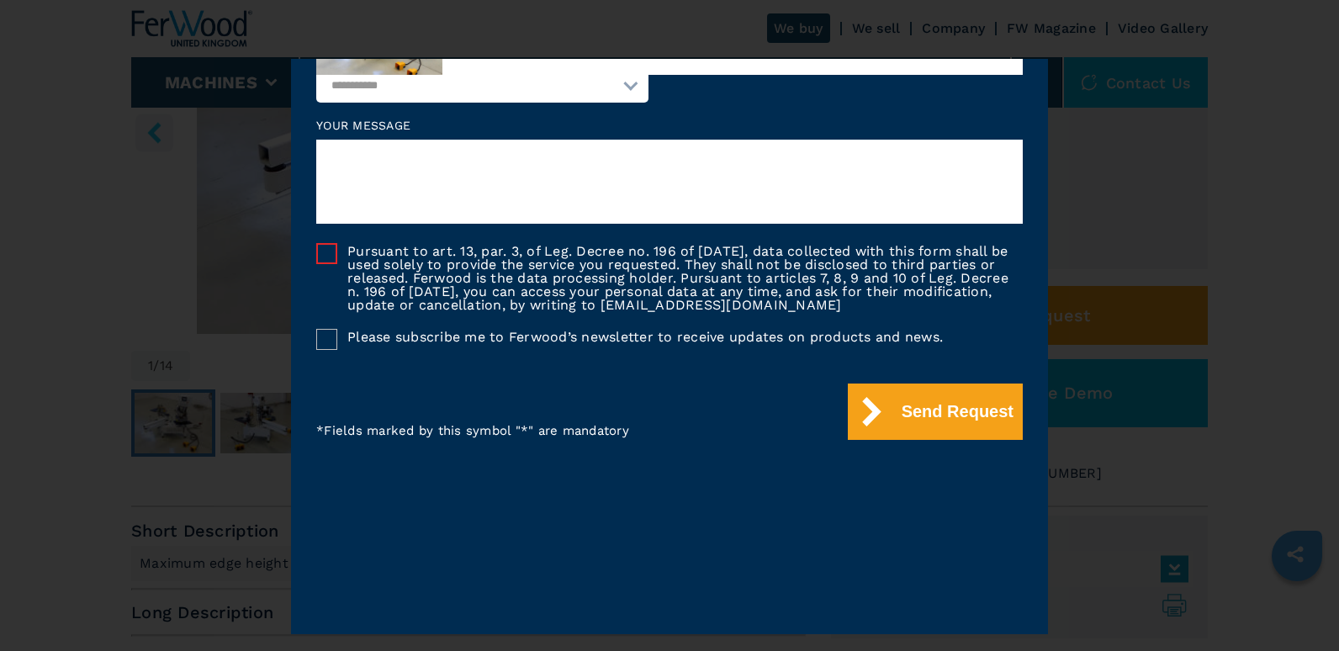
click at [330, 246] on div at bounding box center [326, 253] width 21 height 21
click at [325, 331] on div at bounding box center [326, 339] width 21 height 21
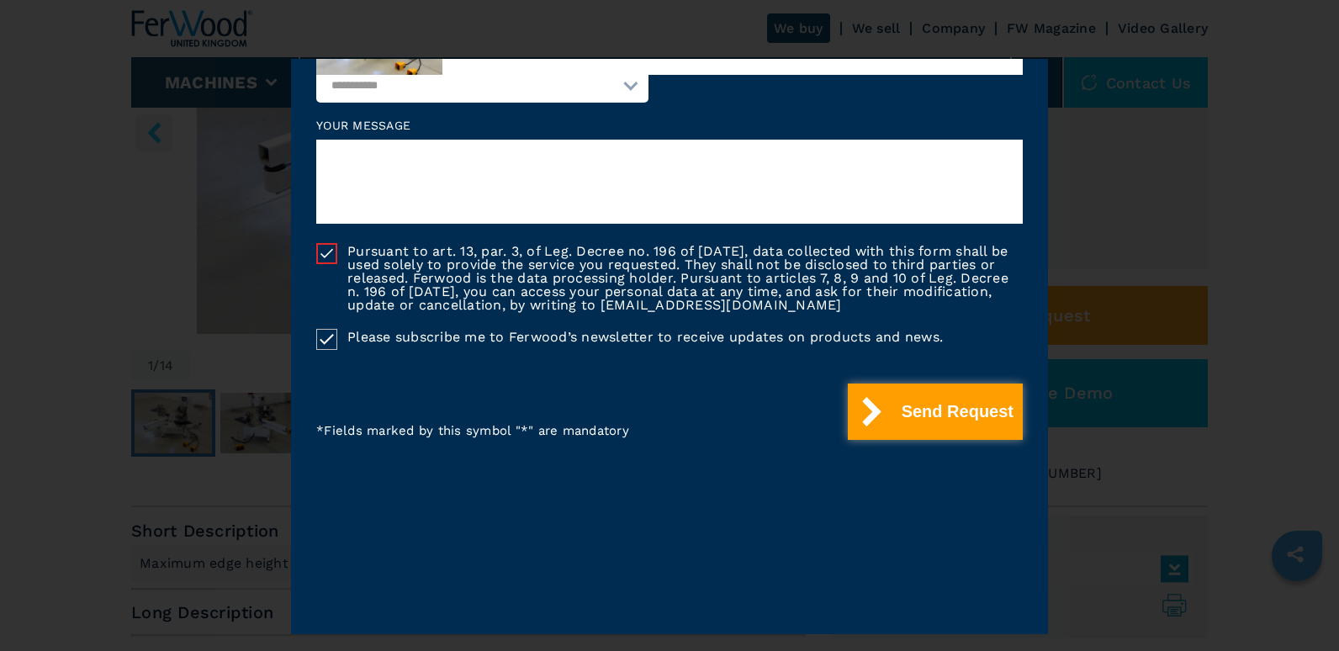
click at [885, 405] on button "Send Request" at bounding box center [935, 411] width 175 height 56
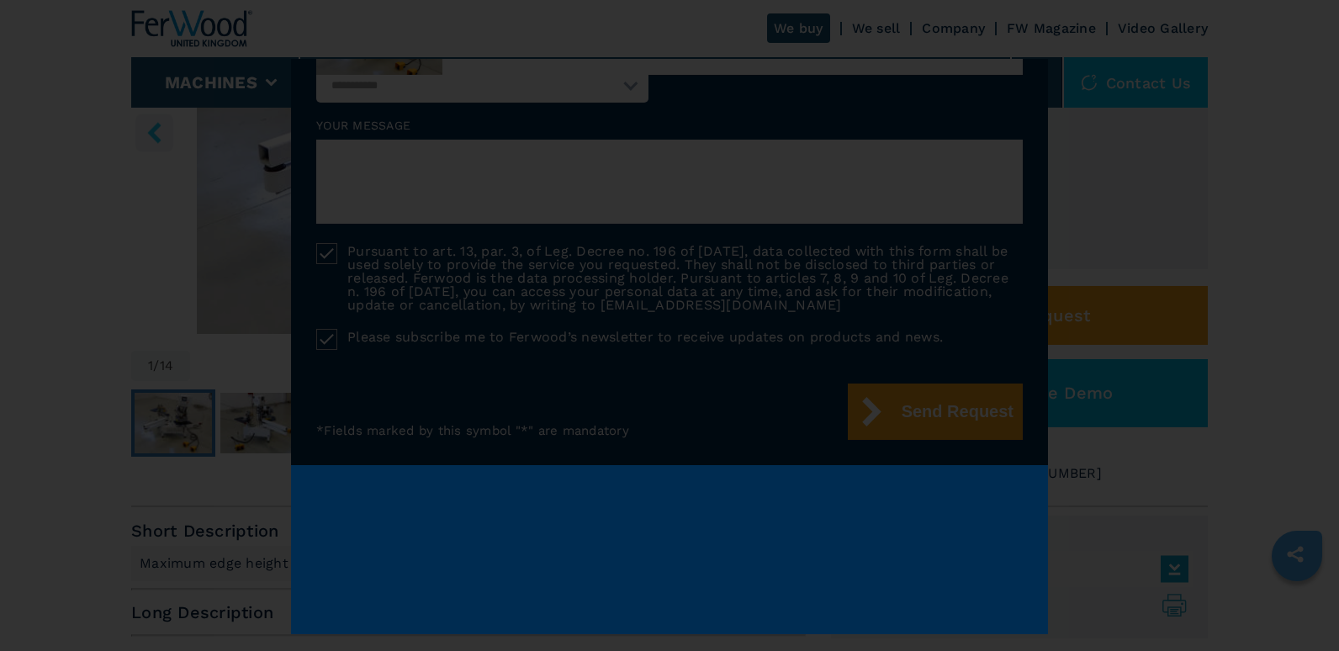
click at [1175, 366] on div "**********" at bounding box center [669, 346] width 1309 height 575
